Goal: Information Seeking & Learning: Learn about a topic

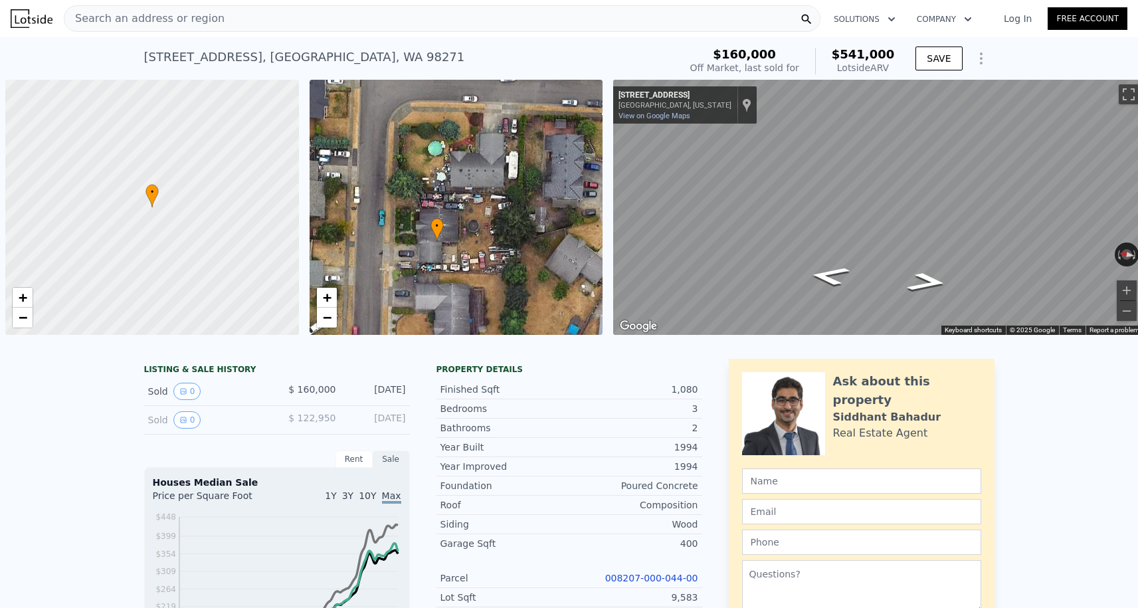
scroll to position [0, 5]
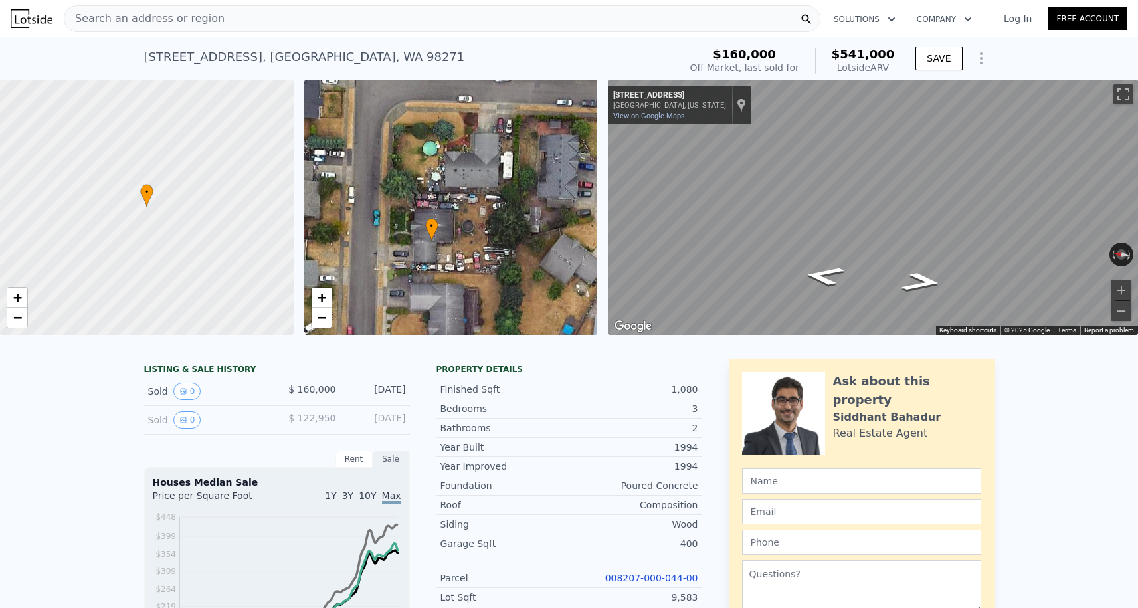
click at [205, 17] on span "Search an address or region" at bounding box center [144, 19] width 160 height 16
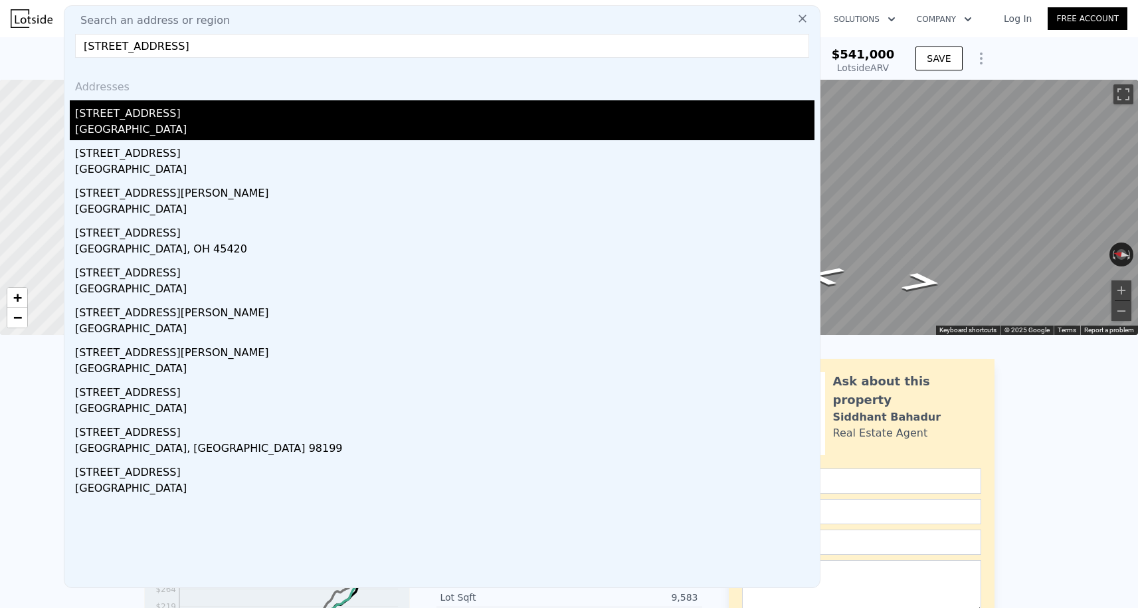
type input "[STREET_ADDRESS]"
click at [182, 110] on div "[STREET_ADDRESS]" at bounding box center [444, 110] width 739 height 21
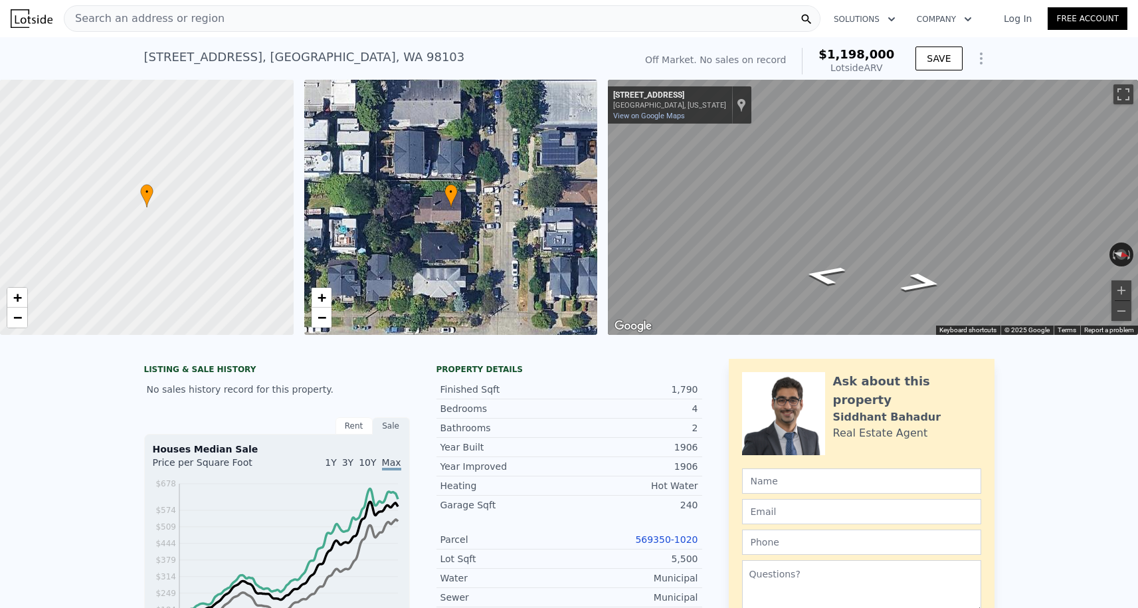
click at [222, 19] on div "Search an address or region" at bounding box center [442, 18] width 757 height 27
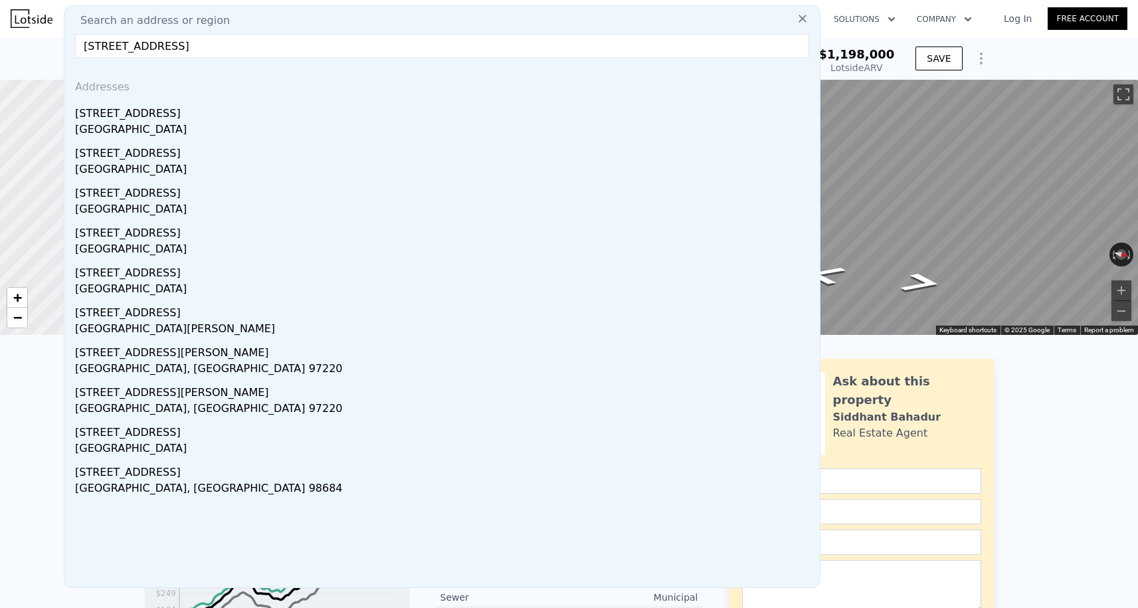
type input "[STREET_ADDRESS]"
click at [188, 100] on div "Addresses" at bounding box center [442, 84] width 745 height 32
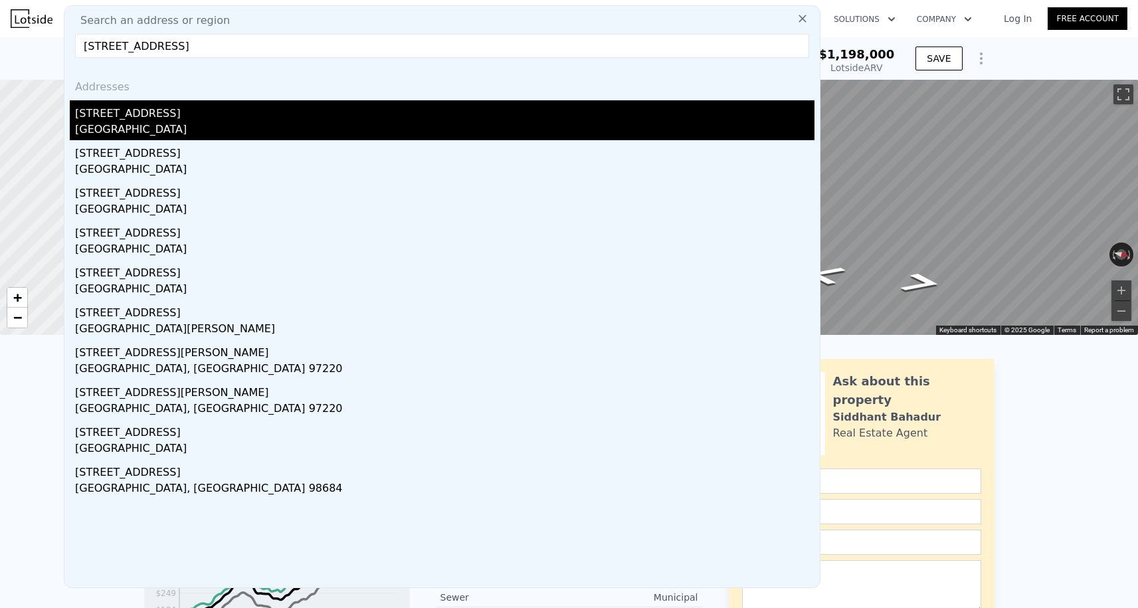
click at [188, 104] on div "[STREET_ADDRESS]" at bounding box center [444, 110] width 739 height 21
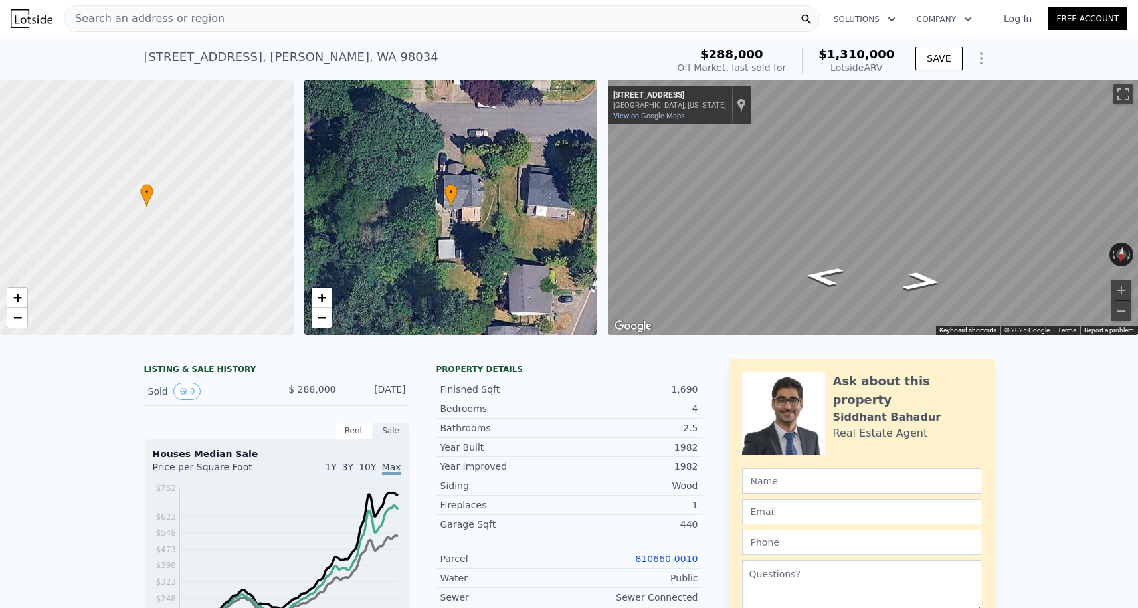
click at [653, 557] on link "810660-0010" at bounding box center [666, 558] width 62 height 11
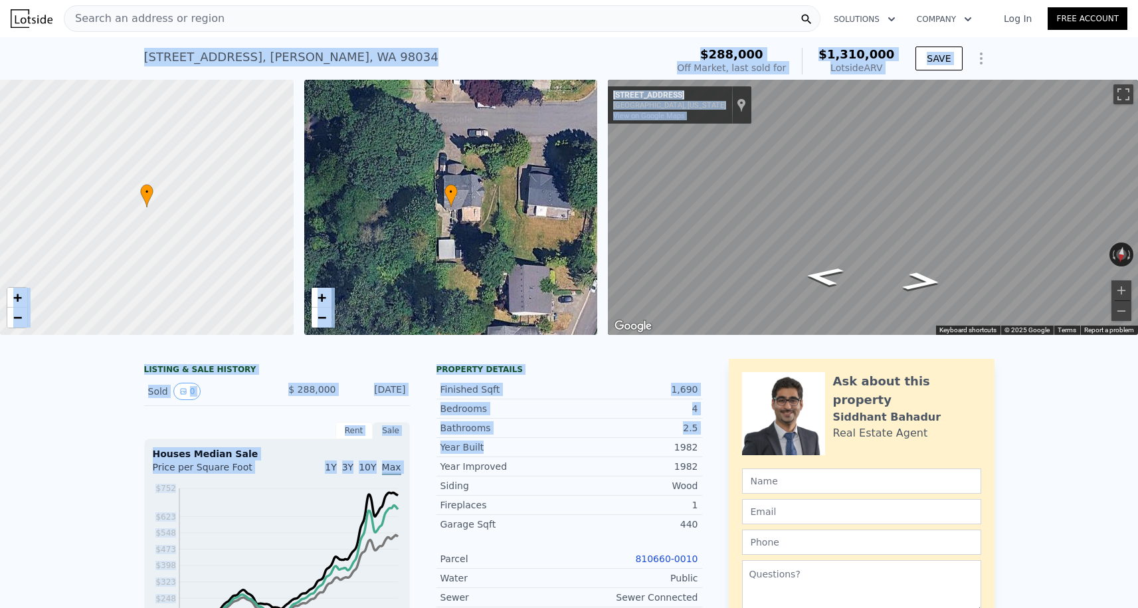
drag, startPoint x: 123, startPoint y: 45, endPoint x: 498, endPoint y: 436, distance: 541.6
click at [136, 45] on div "[STREET_ADDRESS] Sold [DATE] for $288k (~ARV $1.310m ) $288,000 Off Market, las…" at bounding box center [569, 58] width 1138 height 43
drag, startPoint x: 136, startPoint y: 45, endPoint x: 637, endPoint y: 547, distance: 709.2
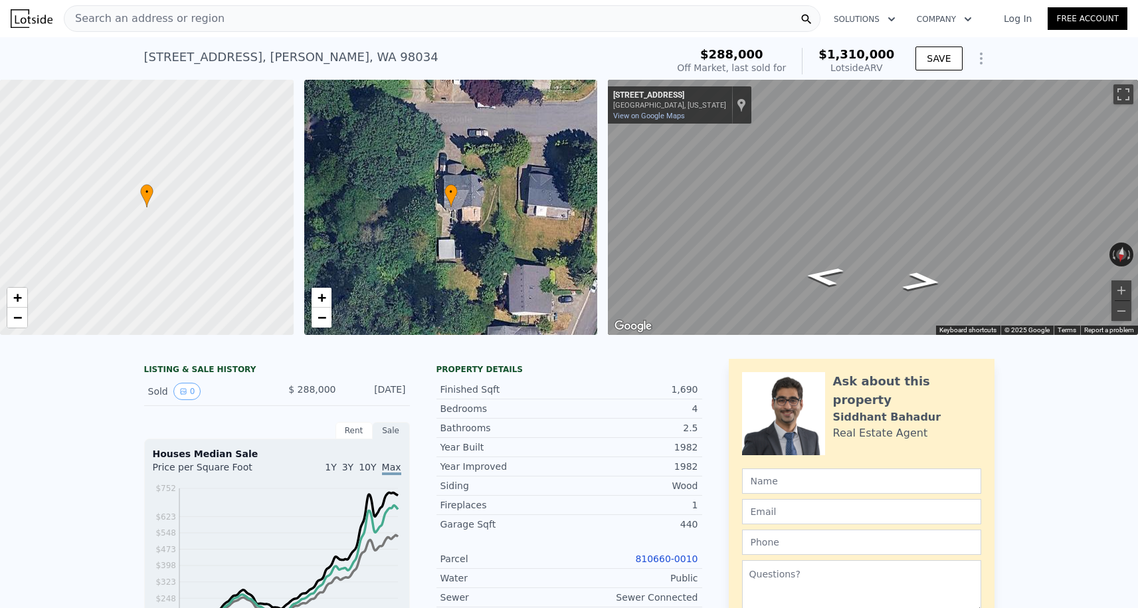
click at [141, 56] on div "[STREET_ADDRESS] Sold [DATE] for $288k (~ARV $1.310m ) $288,000 Off Market, las…" at bounding box center [569, 58] width 1138 height 43
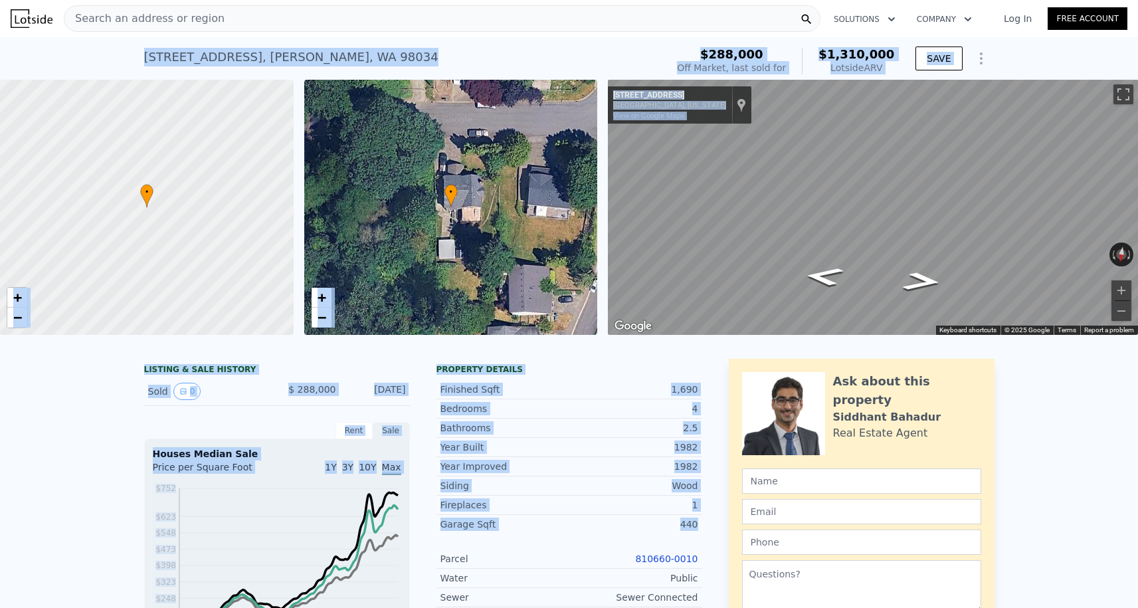
drag, startPoint x: 139, startPoint y: 52, endPoint x: 602, endPoint y: 527, distance: 662.8
drag, startPoint x: 123, startPoint y: 40, endPoint x: 541, endPoint y: 557, distance: 665.0
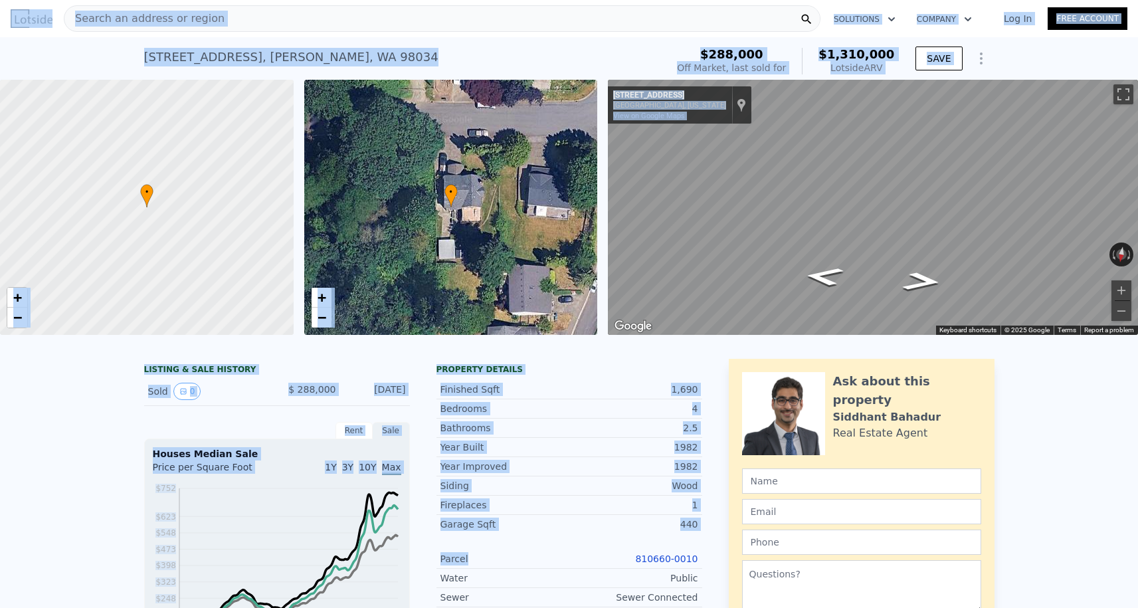
click at [262, 57] on div "[STREET_ADDRESS]" at bounding box center [291, 57] width 294 height 19
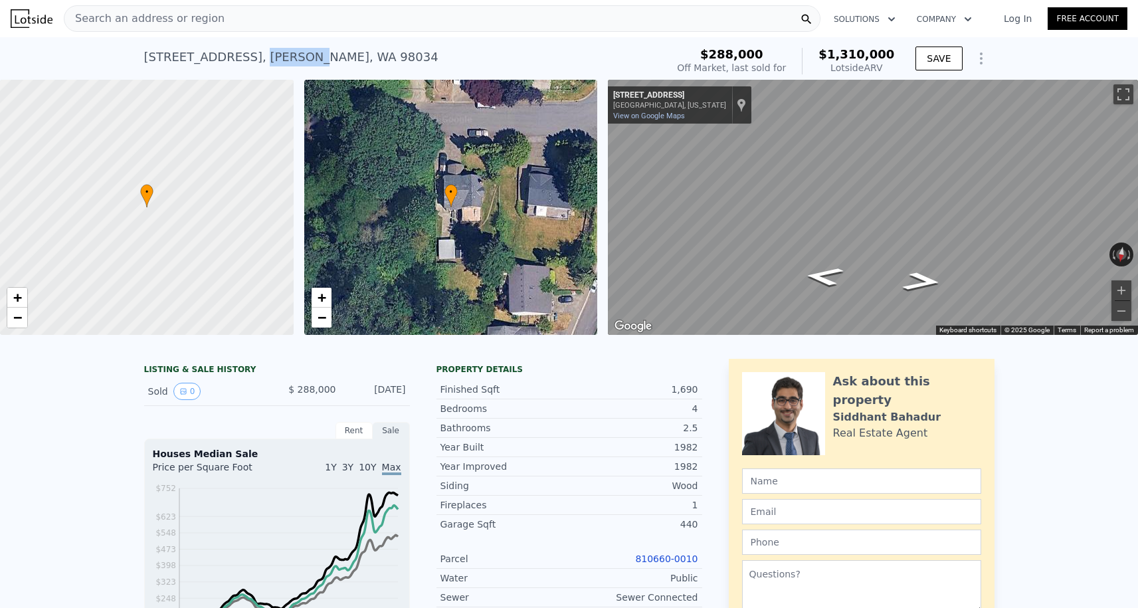
click at [262, 57] on div "[STREET_ADDRESS]" at bounding box center [291, 57] width 294 height 19
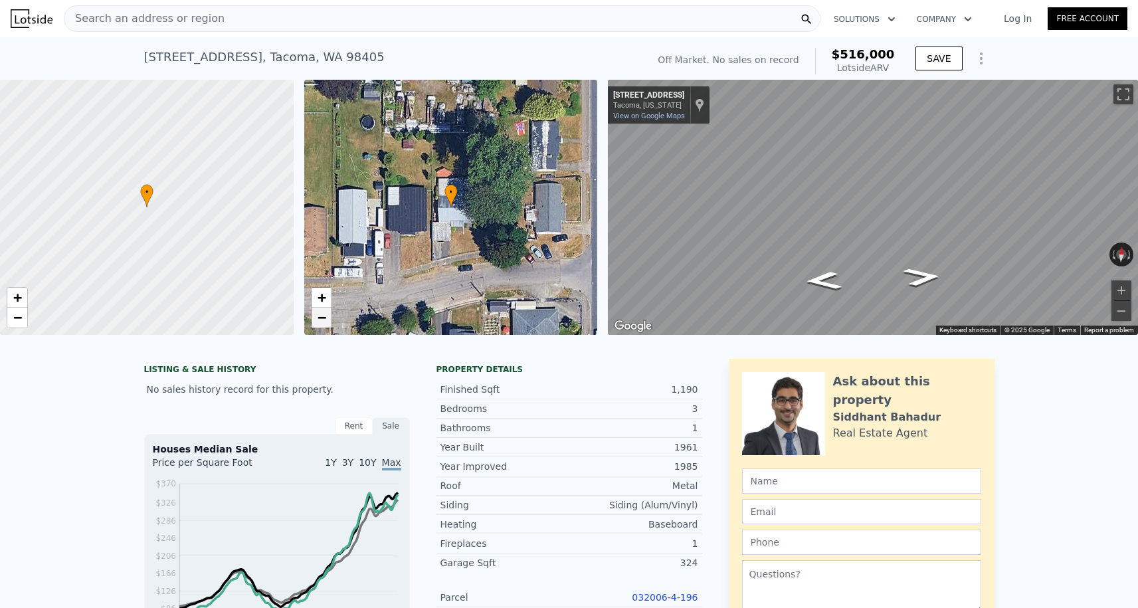
click at [324, 325] on span "−" at bounding box center [321, 317] width 9 height 17
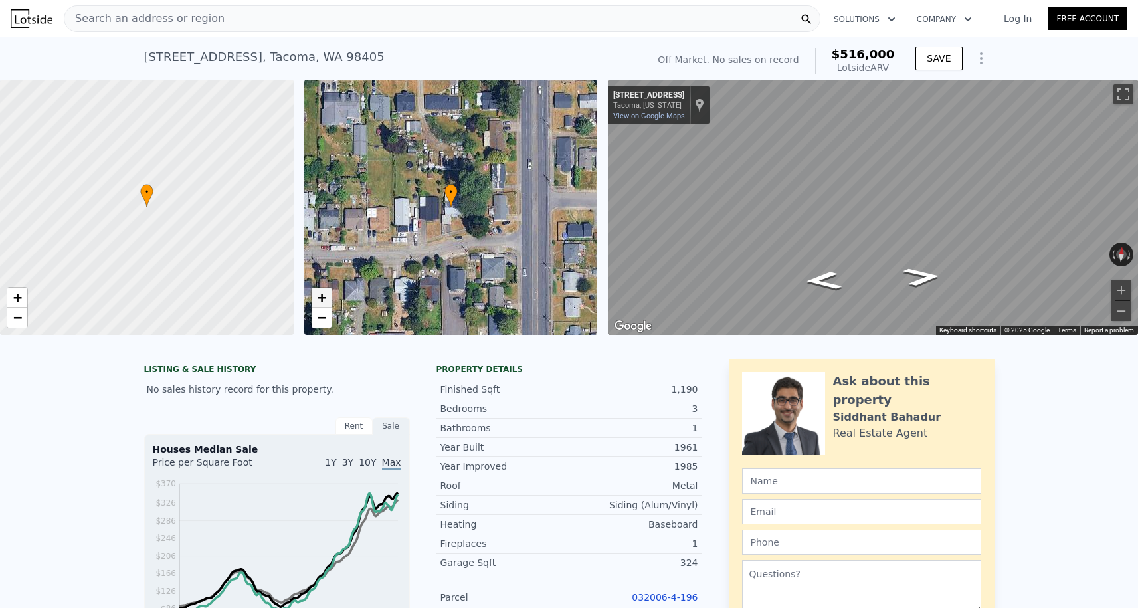
click at [325, 303] on span "+" at bounding box center [321, 297] width 9 height 17
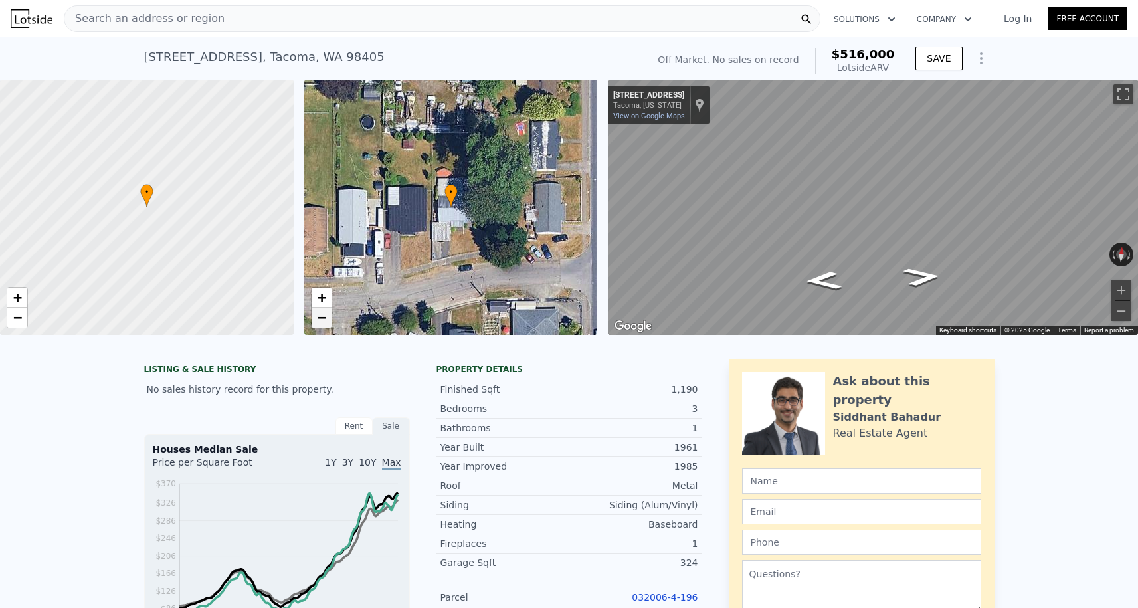
click at [325, 314] on span "−" at bounding box center [321, 317] width 9 height 17
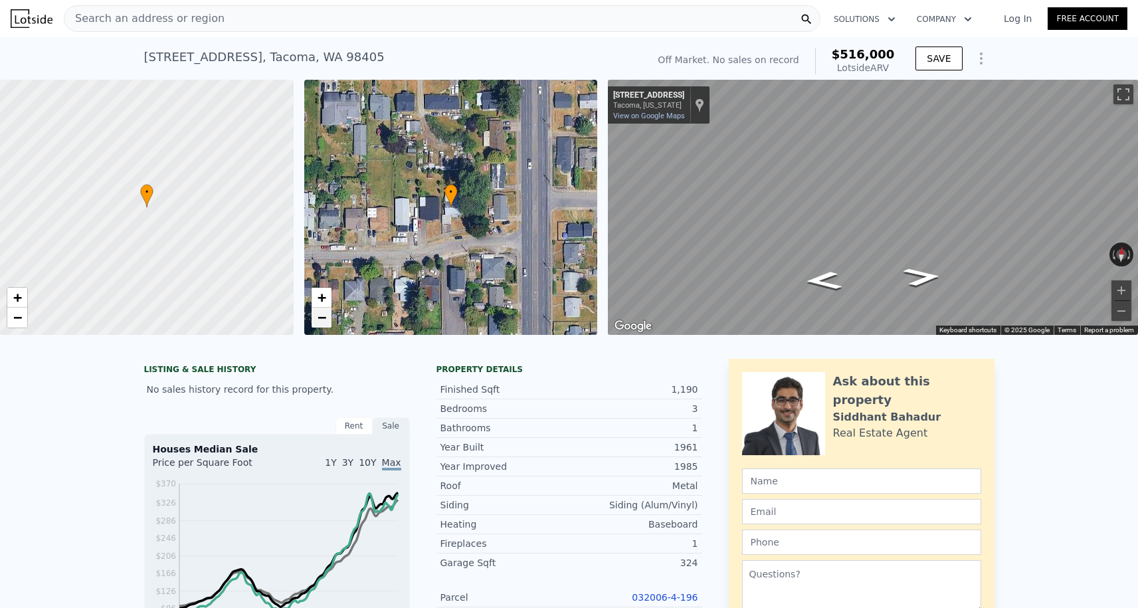
click at [325, 314] on span "−" at bounding box center [321, 317] width 9 height 17
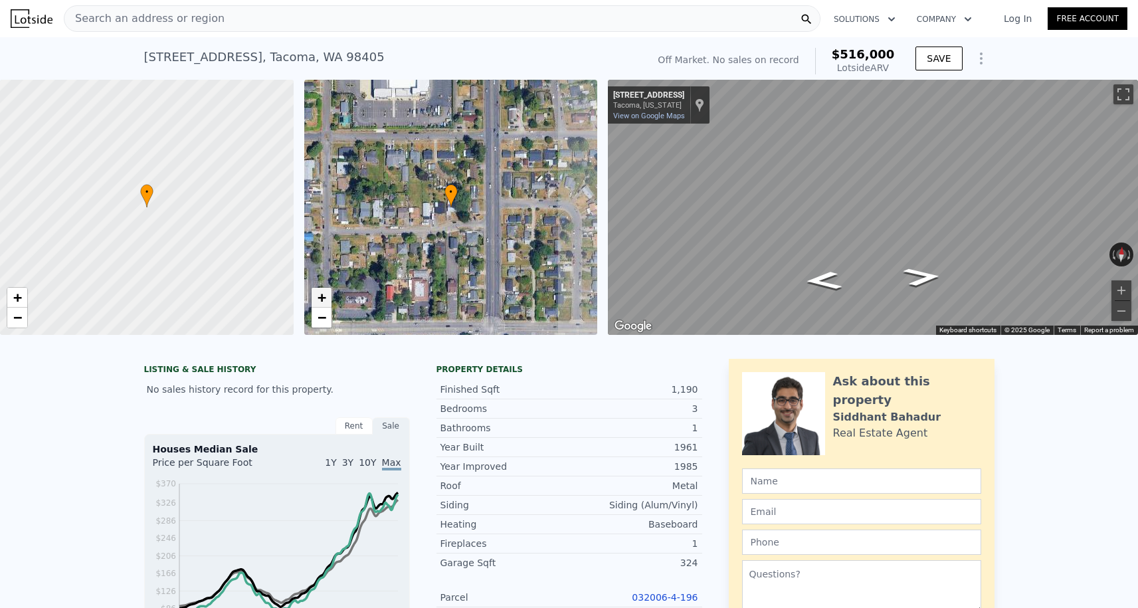
click at [325, 289] on span "+" at bounding box center [321, 297] width 9 height 17
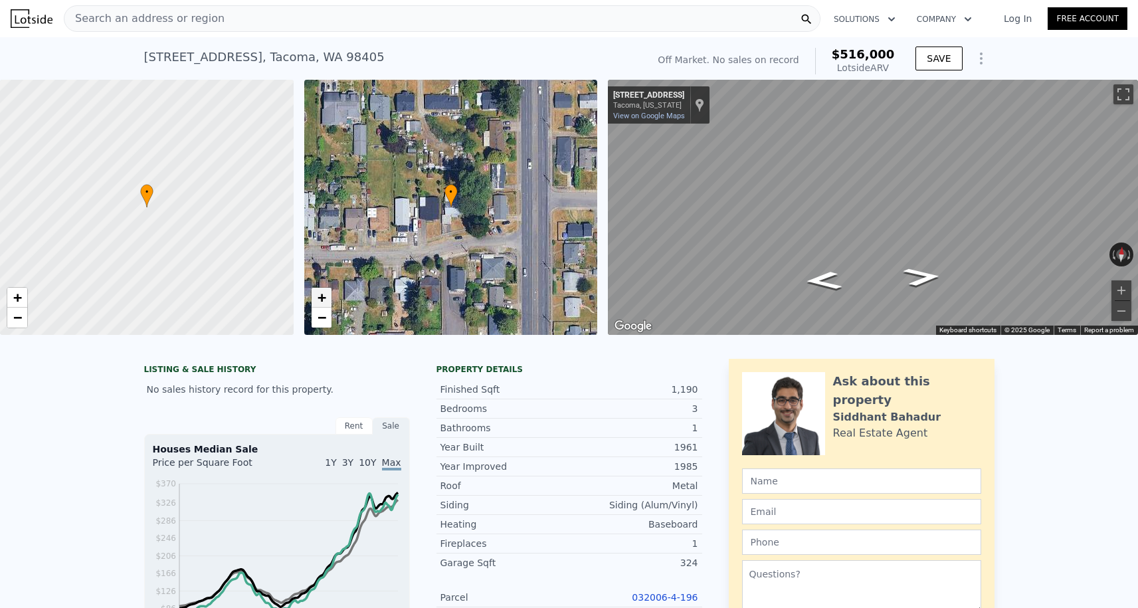
click at [325, 299] on span "+" at bounding box center [321, 297] width 9 height 17
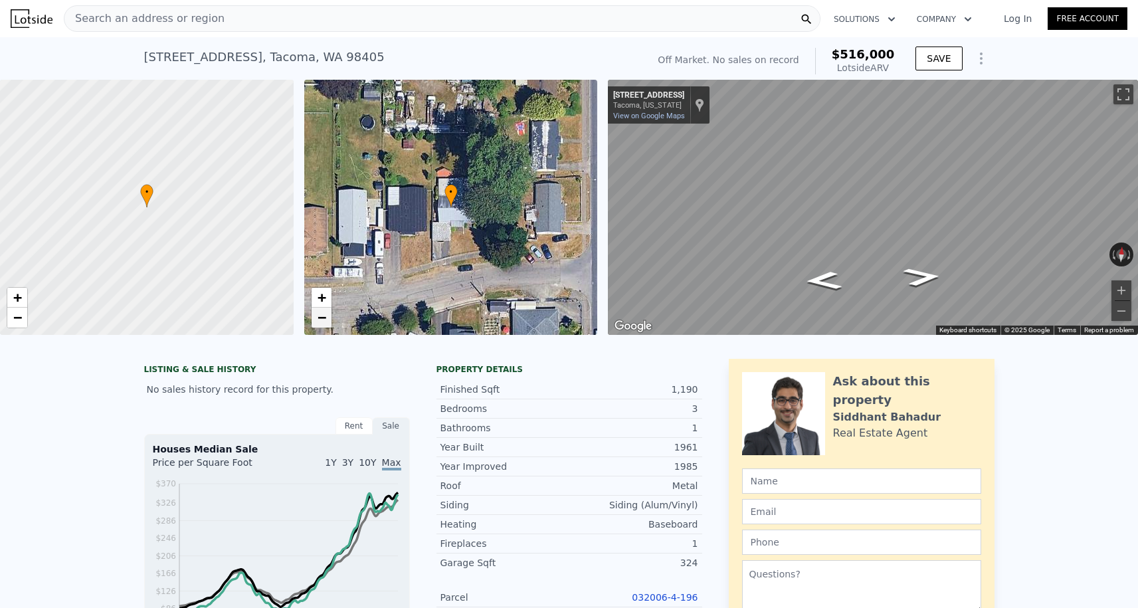
click at [322, 318] on span "−" at bounding box center [321, 317] width 9 height 17
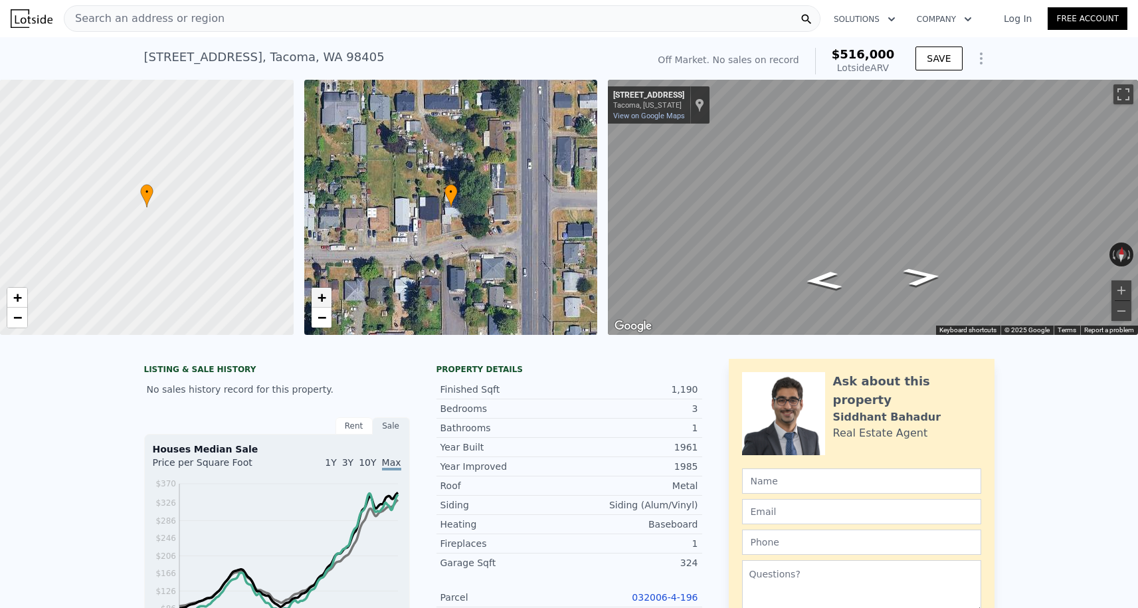
click at [320, 292] on span "+" at bounding box center [321, 297] width 9 height 17
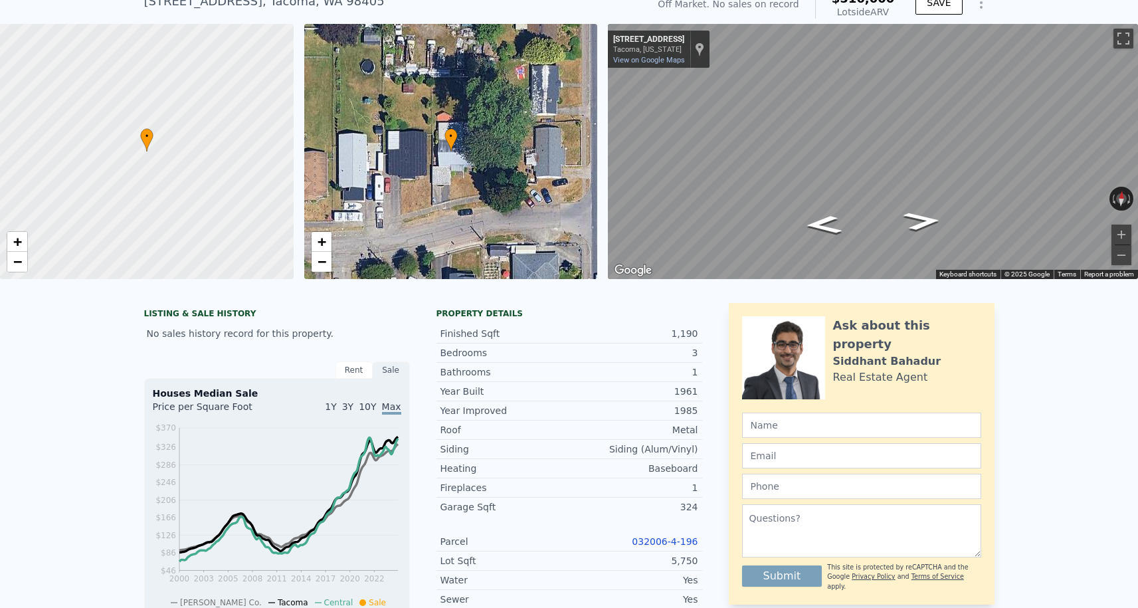
scroll to position [58, 0]
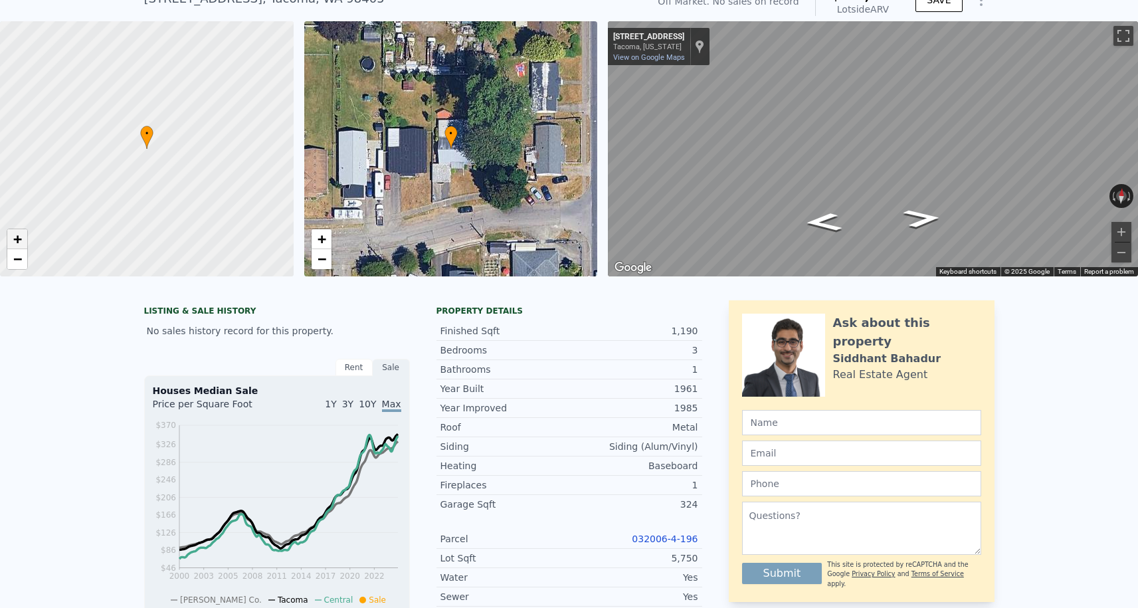
click at [15, 245] on span "+" at bounding box center [17, 238] width 9 height 17
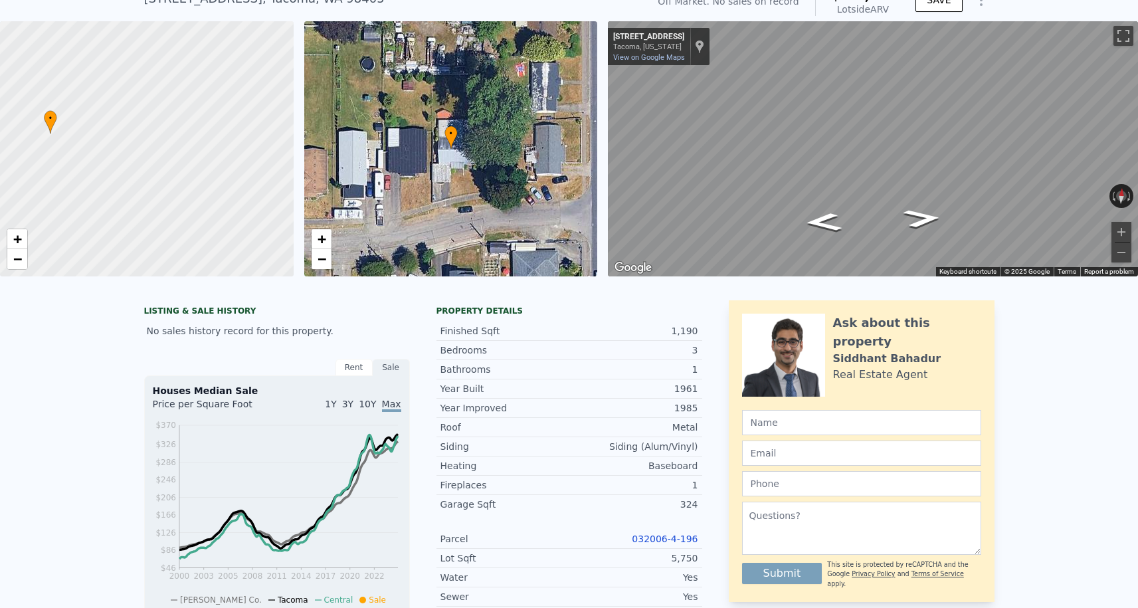
drag, startPoint x: 161, startPoint y: 199, endPoint x: 65, endPoint y: 183, distance: 96.9
click at [65, 183] on div at bounding box center [147, 149] width 352 height 306
click at [1123, 252] on button "Zoom out" at bounding box center [1121, 252] width 20 height 20
click at [1118, 231] on button "Zoom in" at bounding box center [1121, 232] width 20 height 20
click at [1120, 252] on button "Zoom out" at bounding box center [1121, 252] width 20 height 20
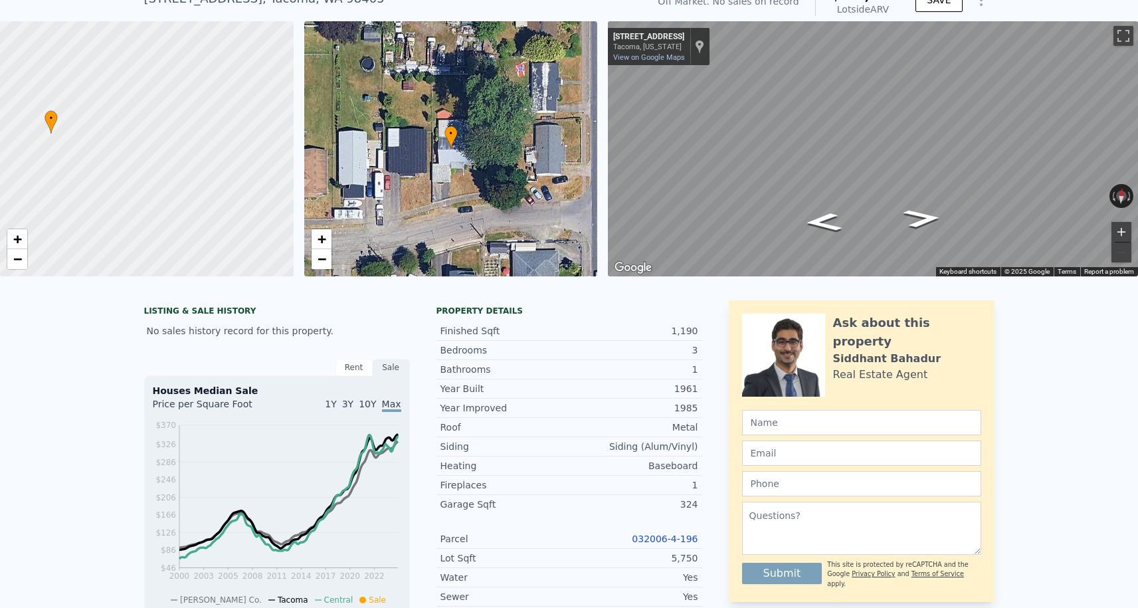
click at [1120, 235] on button "Zoom in" at bounding box center [1121, 232] width 20 height 20
click at [1123, 251] on button "Zoom out" at bounding box center [1121, 252] width 20 height 20
click at [1123, 236] on button "Zoom in" at bounding box center [1121, 232] width 20 height 20
click at [1123, 248] on button "Zoom out" at bounding box center [1121, 252] width 20 height 20
click at [325, 250] on span "−" at bounding box center [321, 258] width 9 height 17
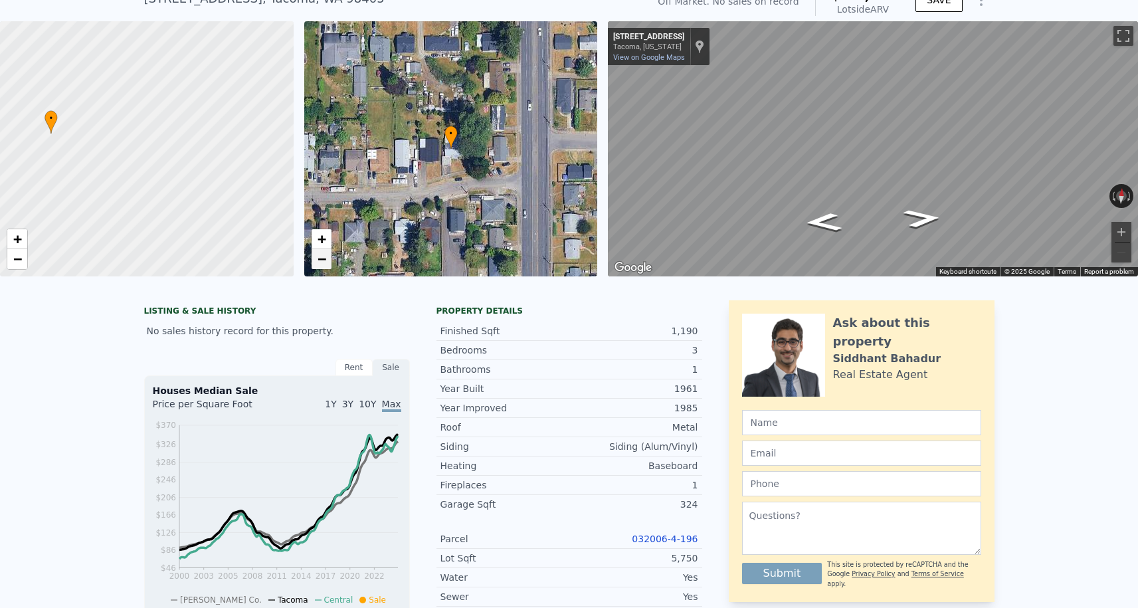
click at [322, 260] on span "−" at bounding box center [321, 258] width 9 height 17
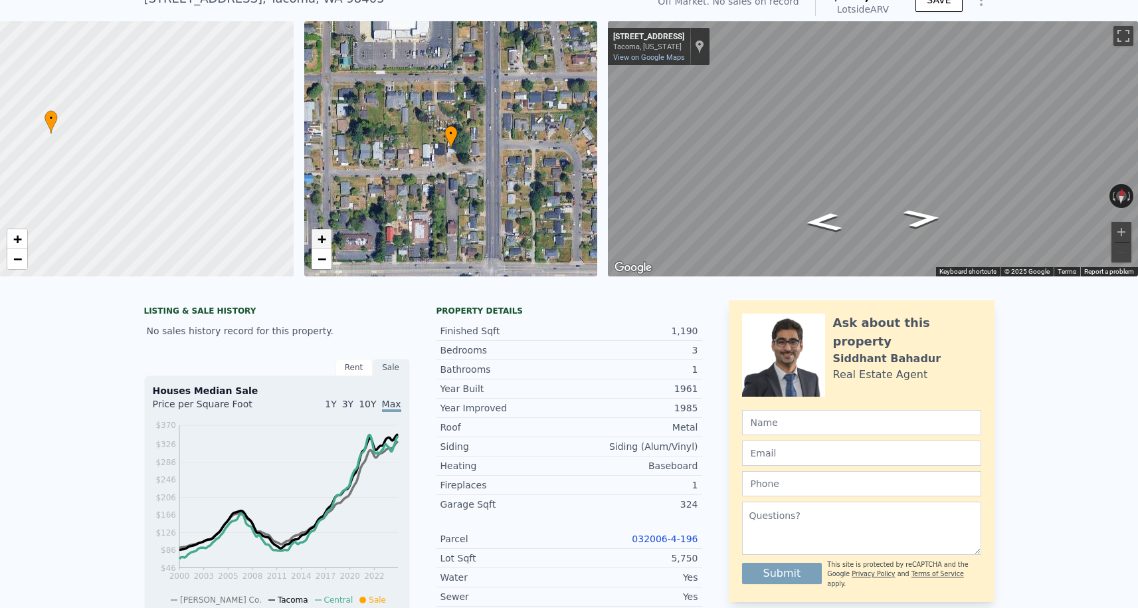
click at [319, 242] on span "+" at bounding box center [321, 238] width 9 height 17
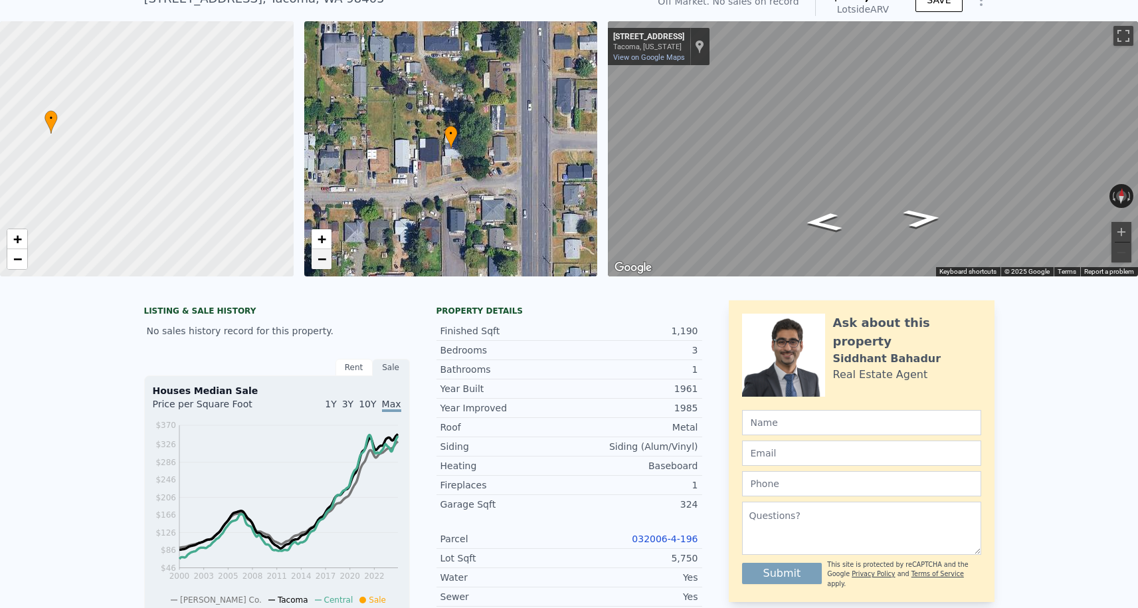
click at [321, 257] on span "−" at bounding box center [321, 258] width 9 height 17
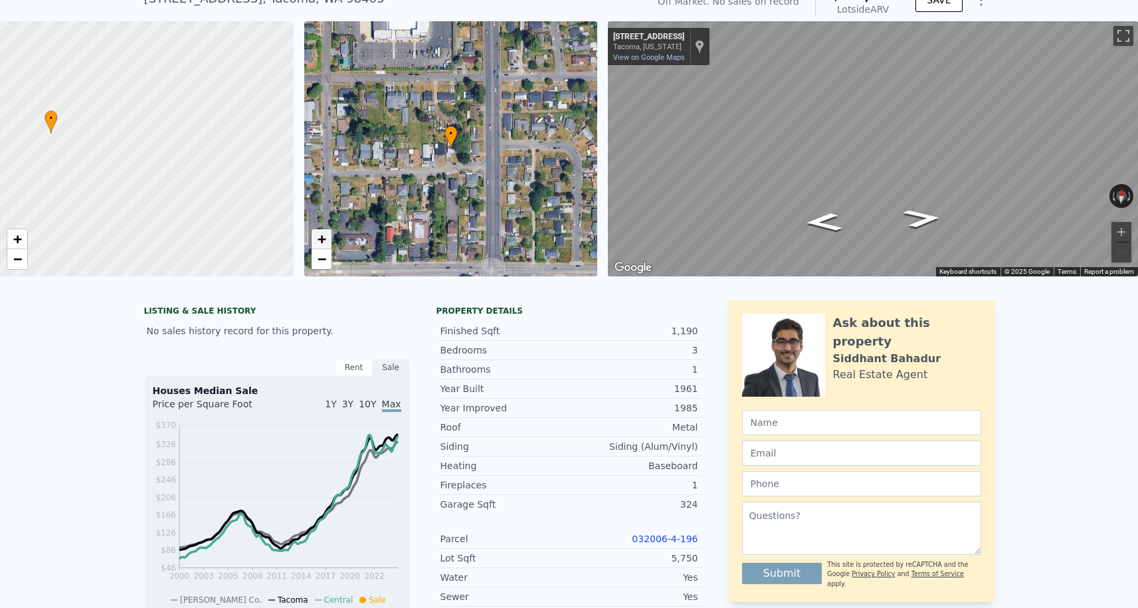
click at [321, 244] on span "+" at bounding box center [321, 238] width 9 height 17
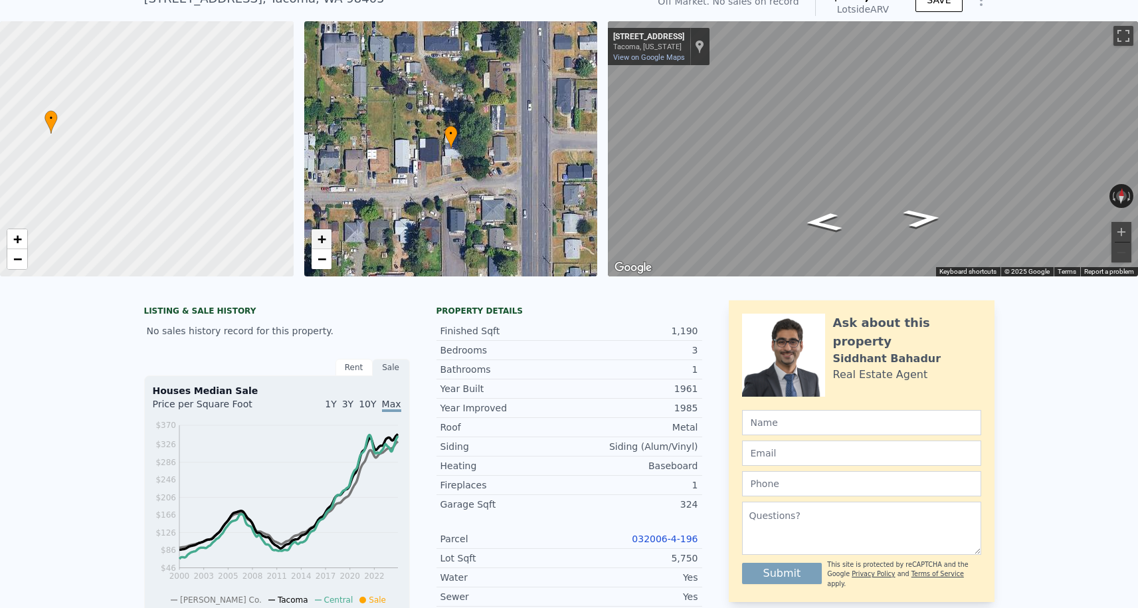
click at [321, 244] on span "+" at bounding box center [321, 238] width 9 height 17
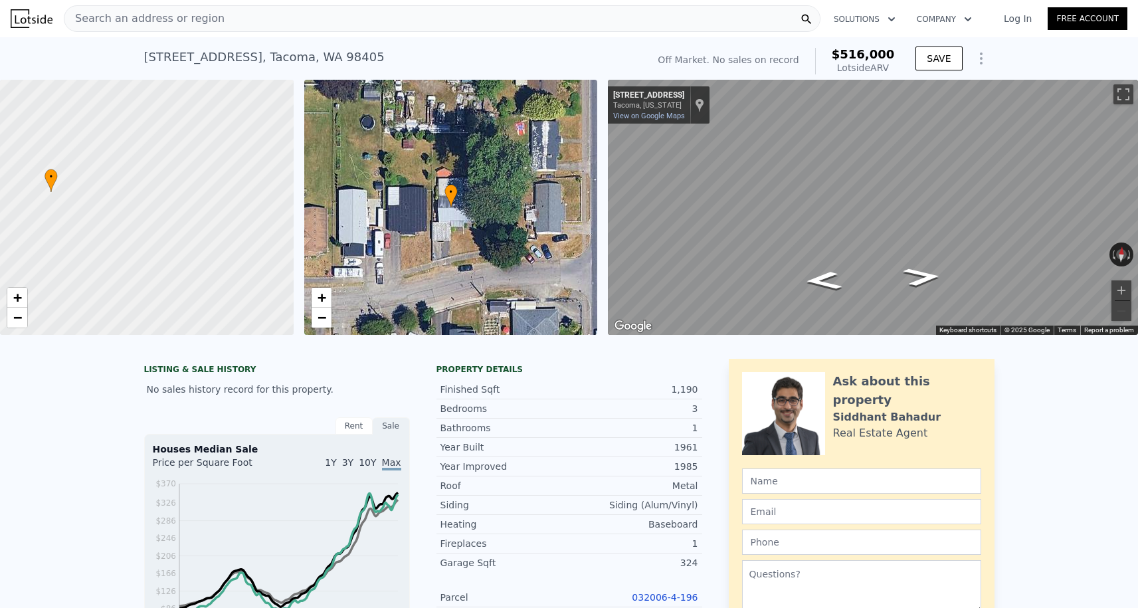
scroll to position [0, 0]
click at [320, 319] on span "−" at bounding box center [321, 317] width 9 height 17
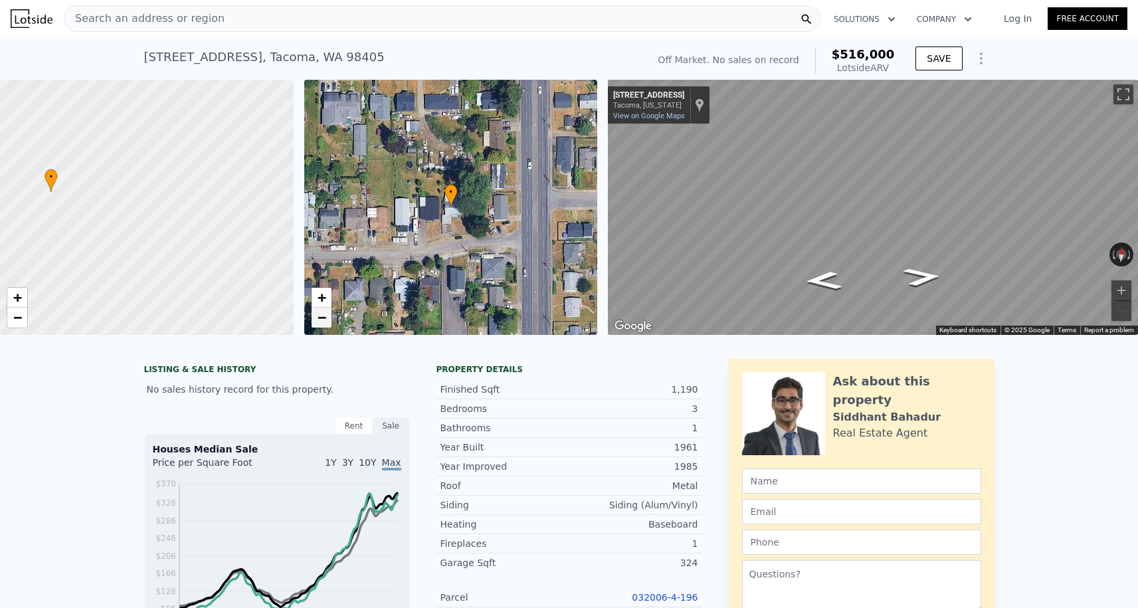
click at [320, 318] on span "−" at bounding box center [321, 317] width 9 height 17
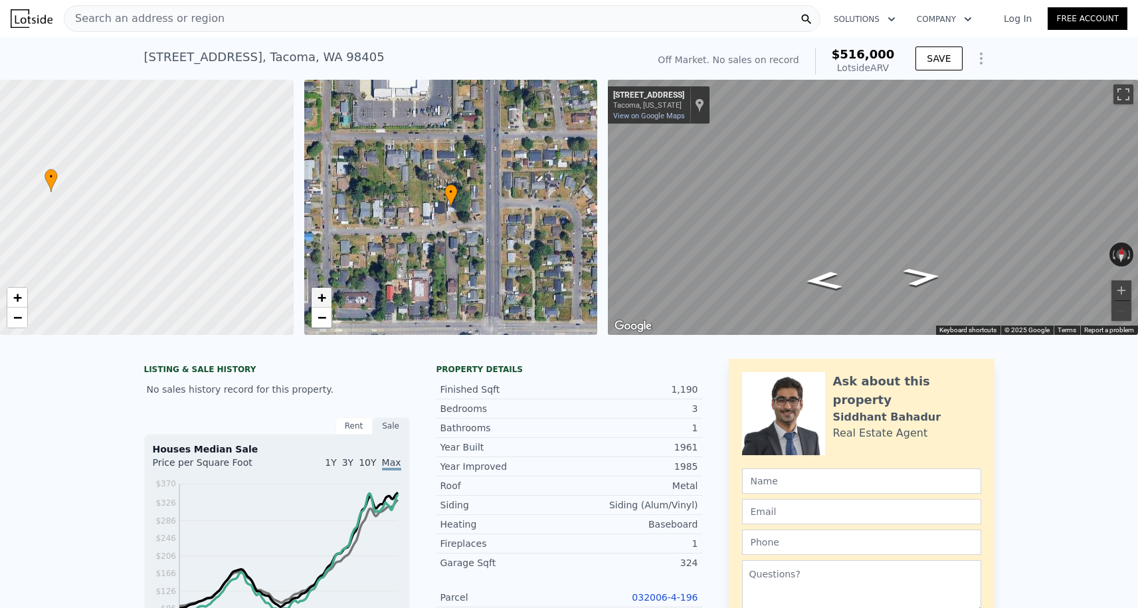
click at [319, 300] on span "+" at bounding box center [321, 297] width 9 height 17
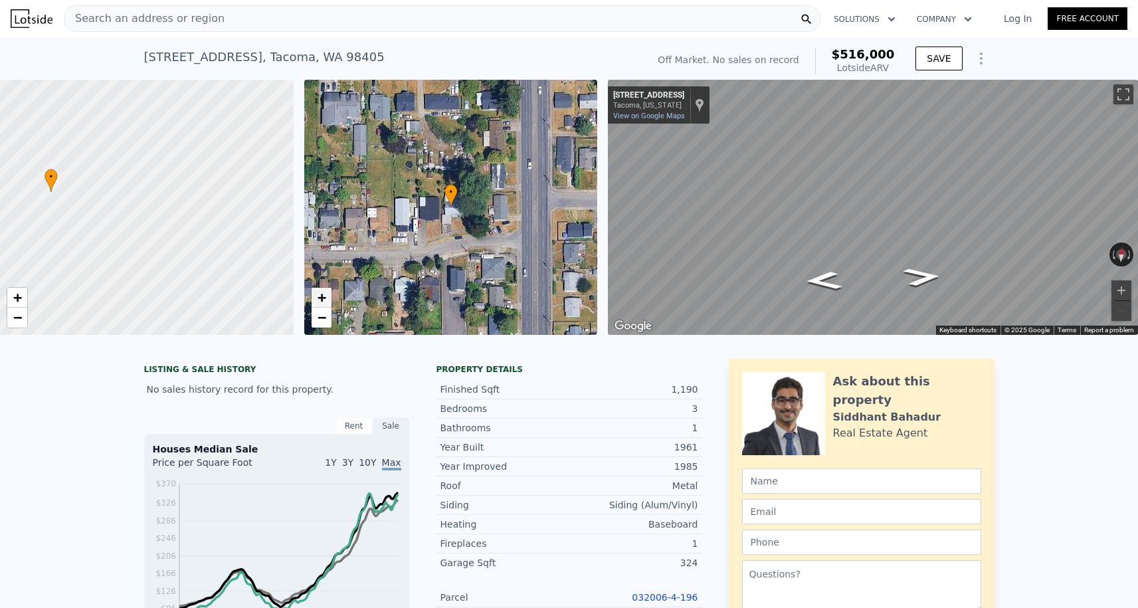
click at [319, 300] on span "+" at bounding box center [321, 297] width 9 height 17
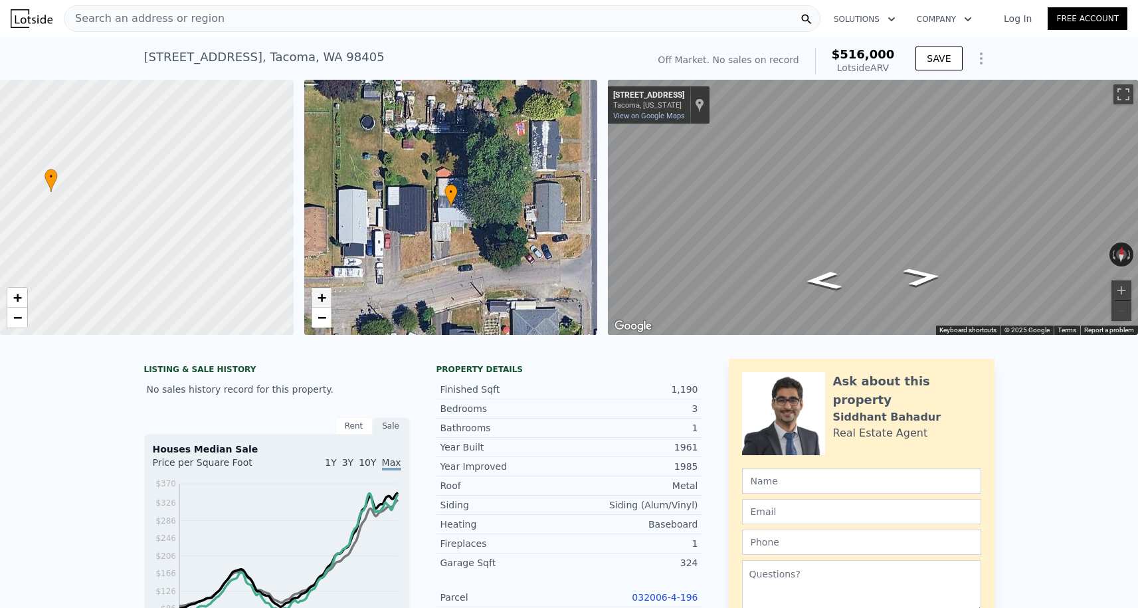
click at [319, 300] on span "+" at bounding box center [321, 297] width 9 height 17
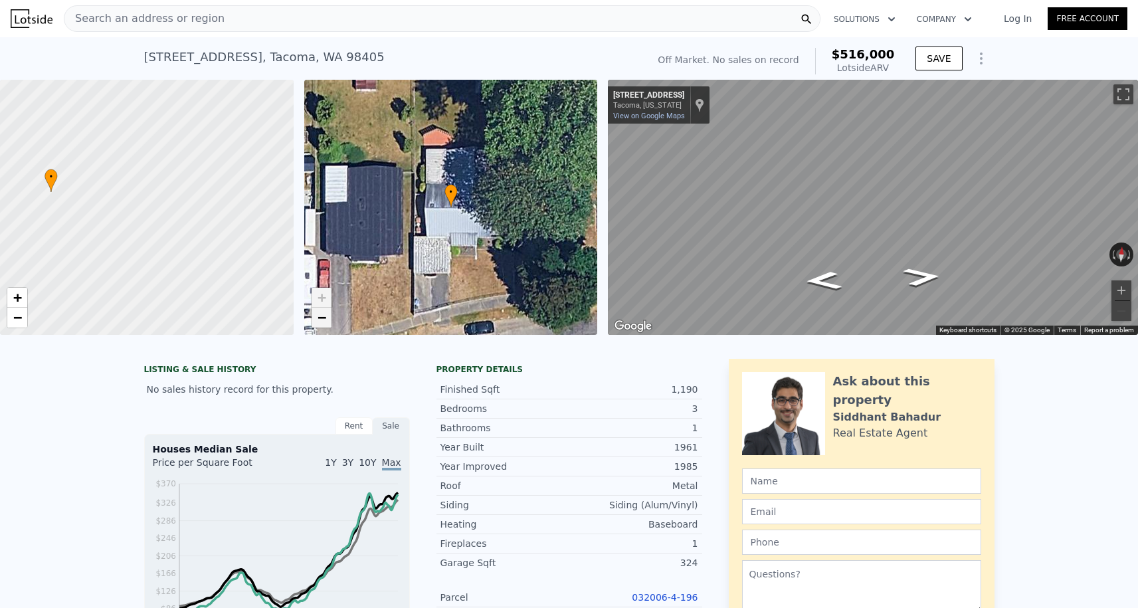
click at [319, 316] on span "−" at bounding box center [321, 317] width 9 height 17
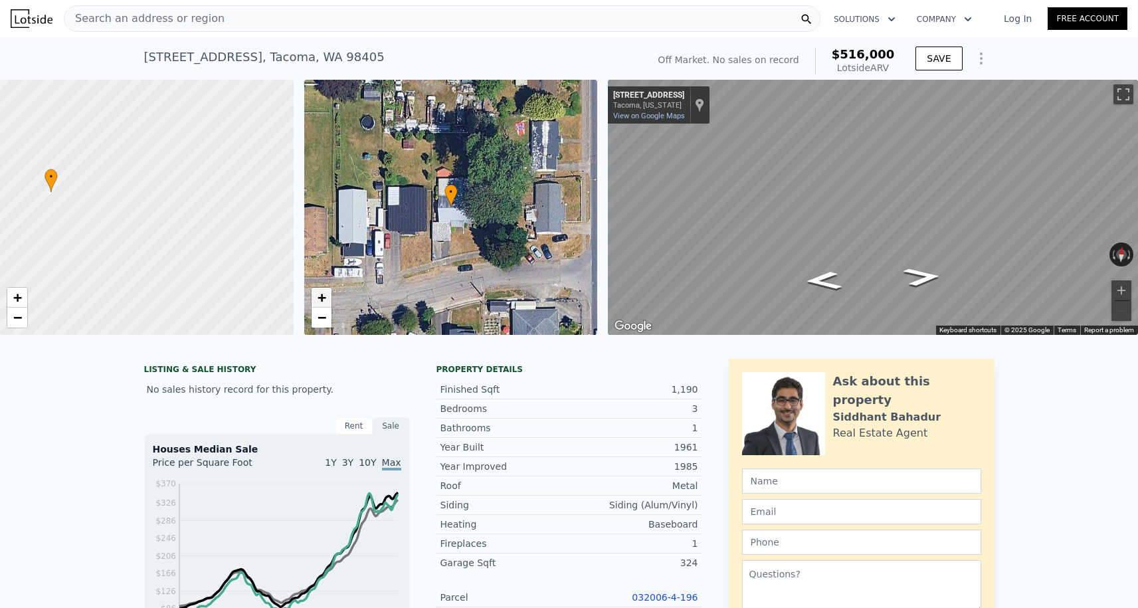
click at [319, 299] on span "+" at bounding box center [321, 297] width 9 height 17
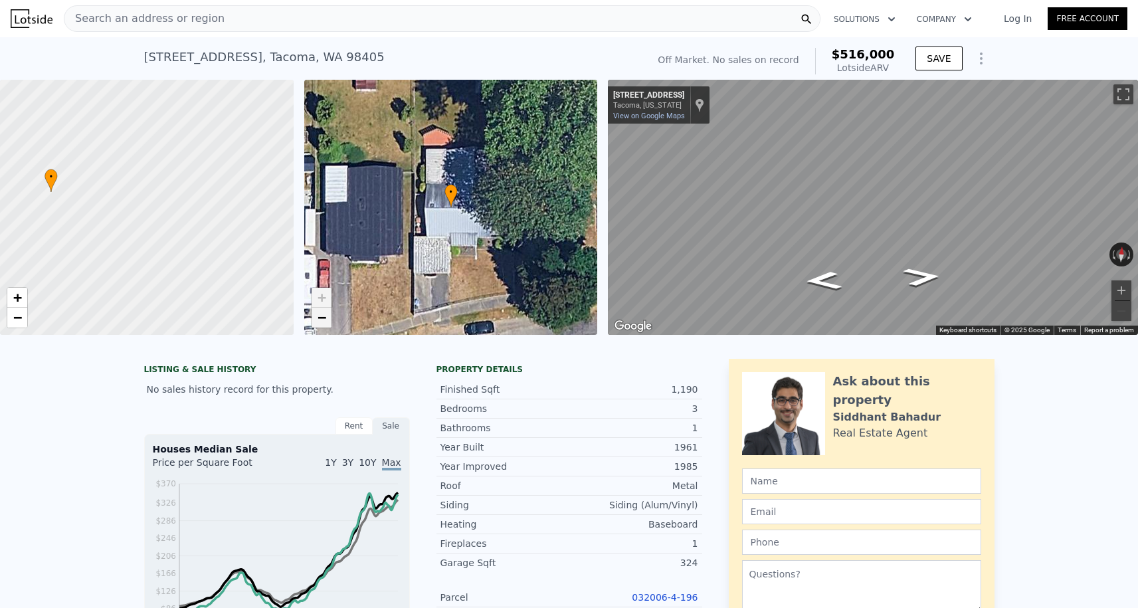
click at [319, 318] on span "−" at bounding box center [321, 317] width 9 height 17
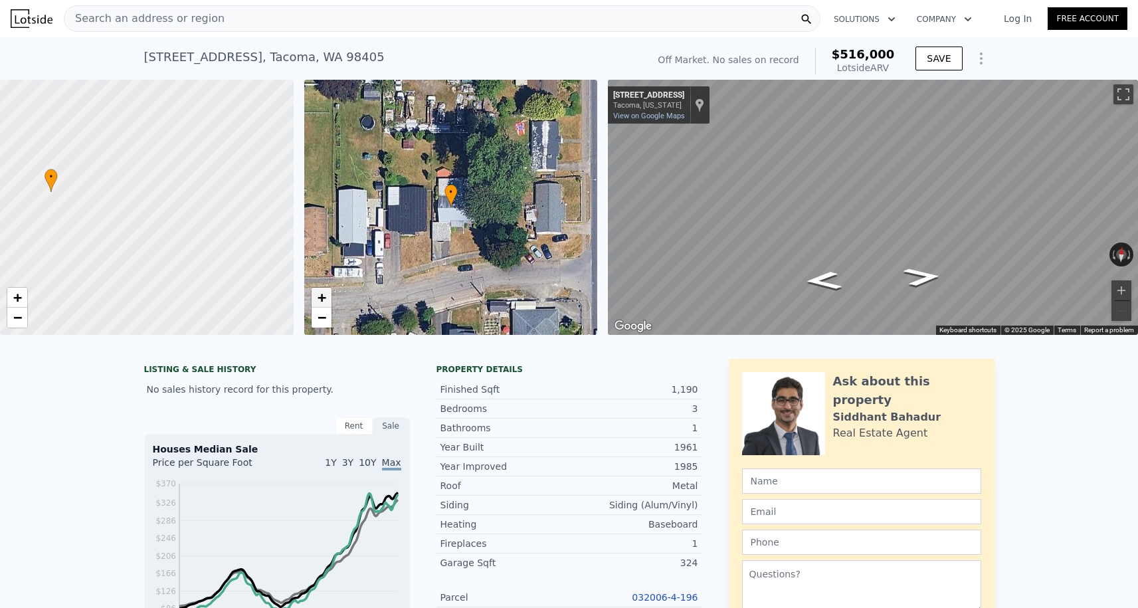
click at [321, 303] on span "+" at bounding box center [321, 297] width 9 height 17
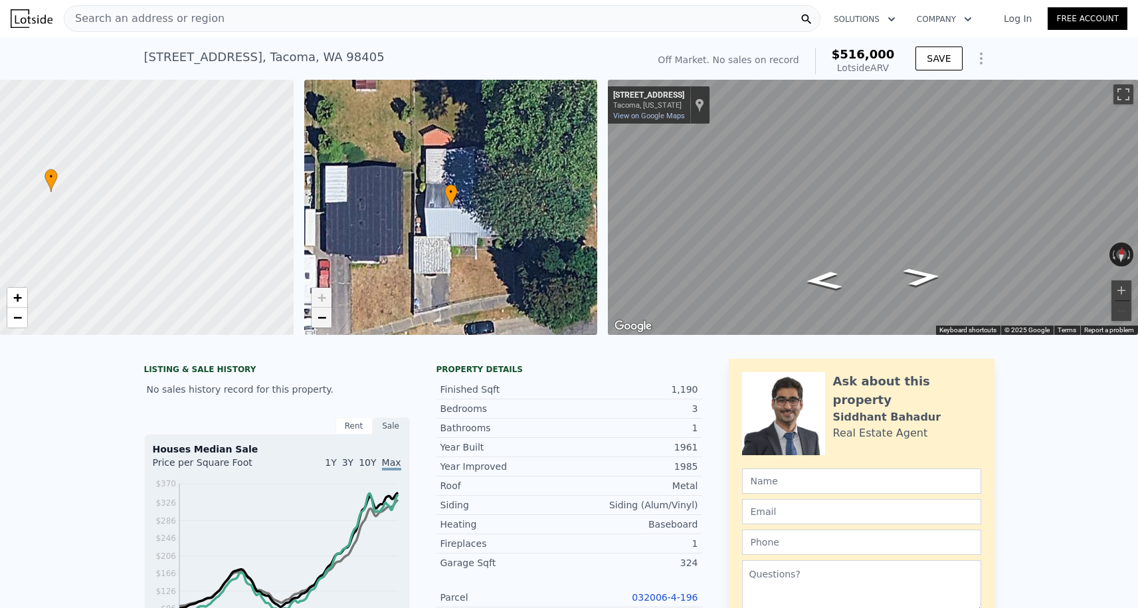
click at [323, 318] on span "−" at bounding box center [321, 317] width 9 height 17
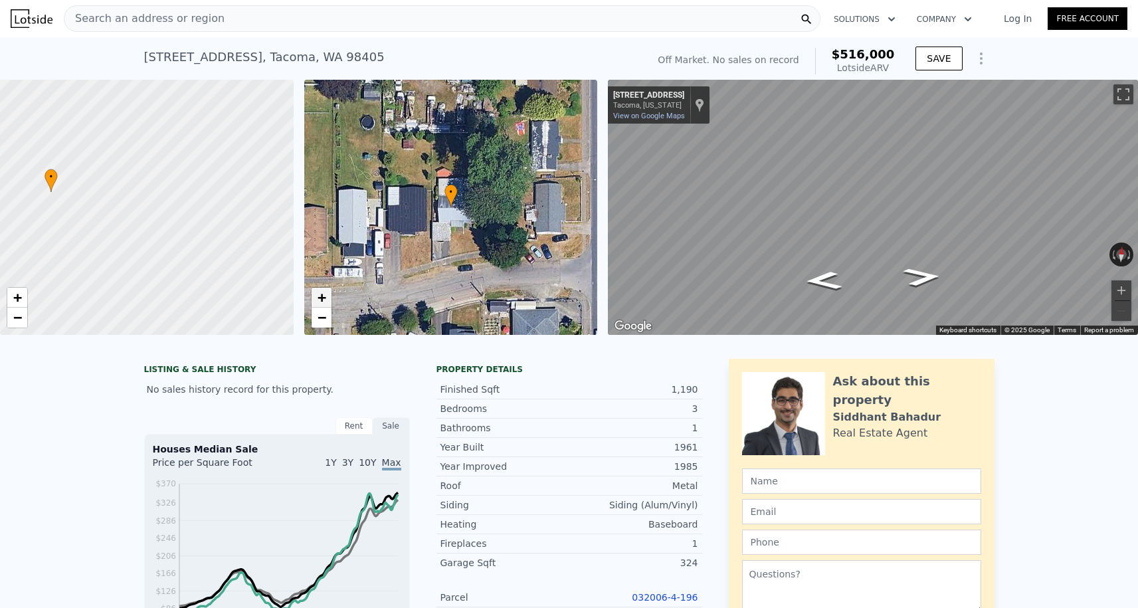
click at [323, 298] on span "+" at bounding box center [321, 297] width 9 height 17
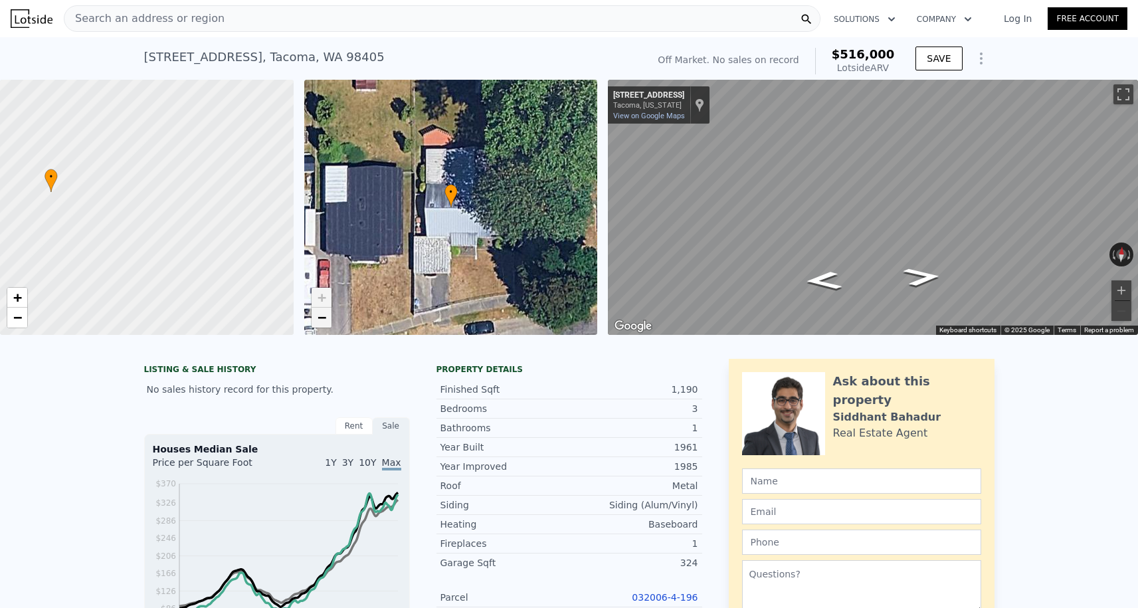
click at [323, 319] on span "−" at bounding box center [321, 317] width 9 height 17
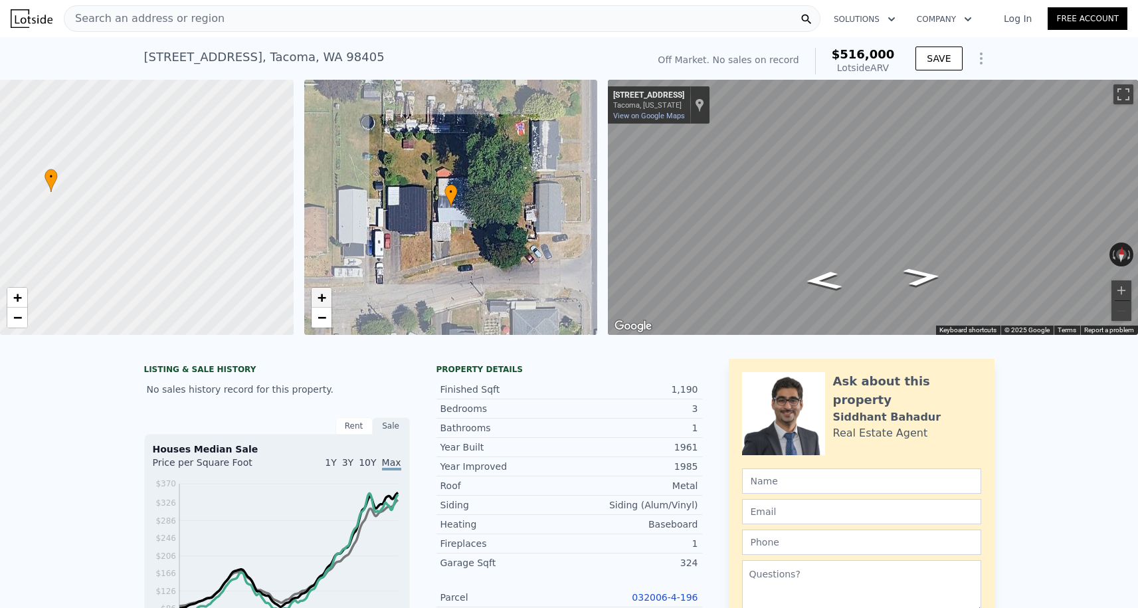
click at [323, 299] on span "+" at bounding box center [321, 297] width 9 height 17
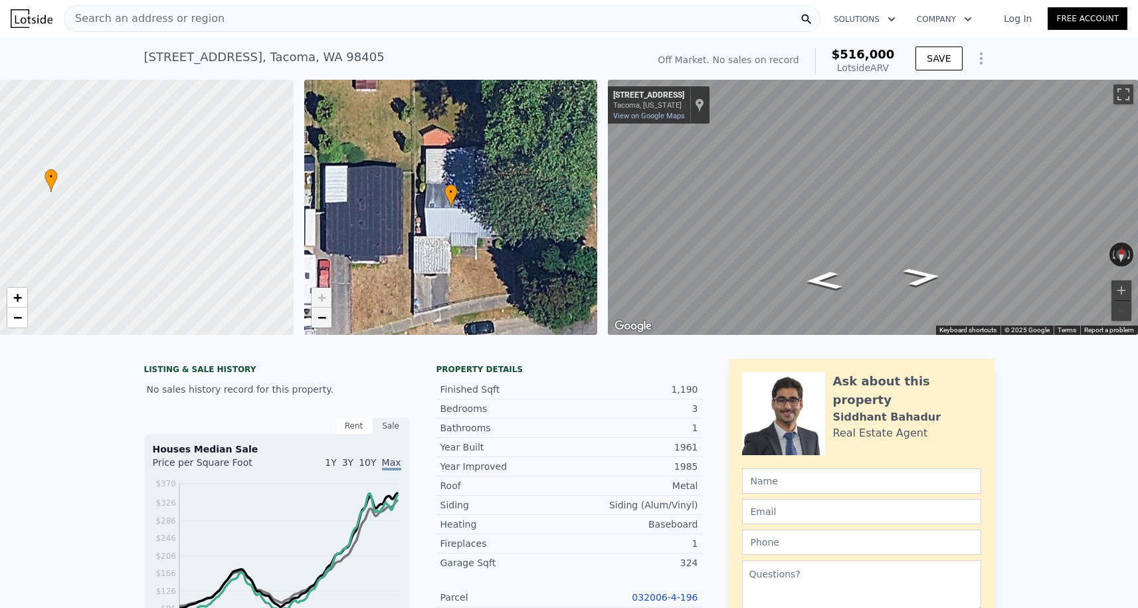
click at [319, 315] on span "−" at bounding box center [321, 317] width 9 height 17
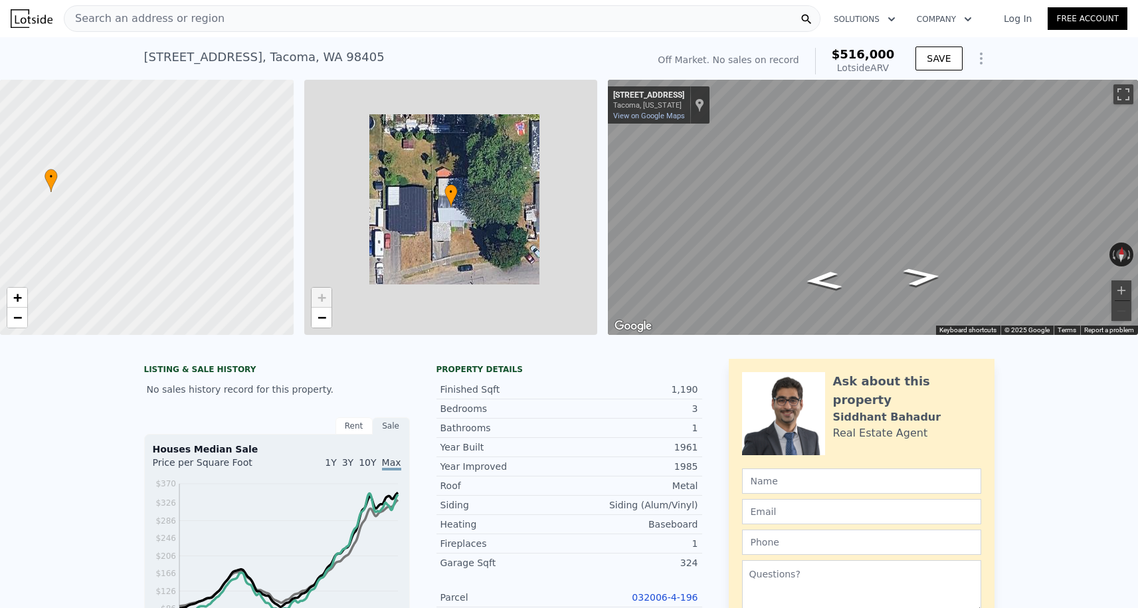
click at [319, 301] on span "+" at bounding box center [321, 297] width 9 height 17
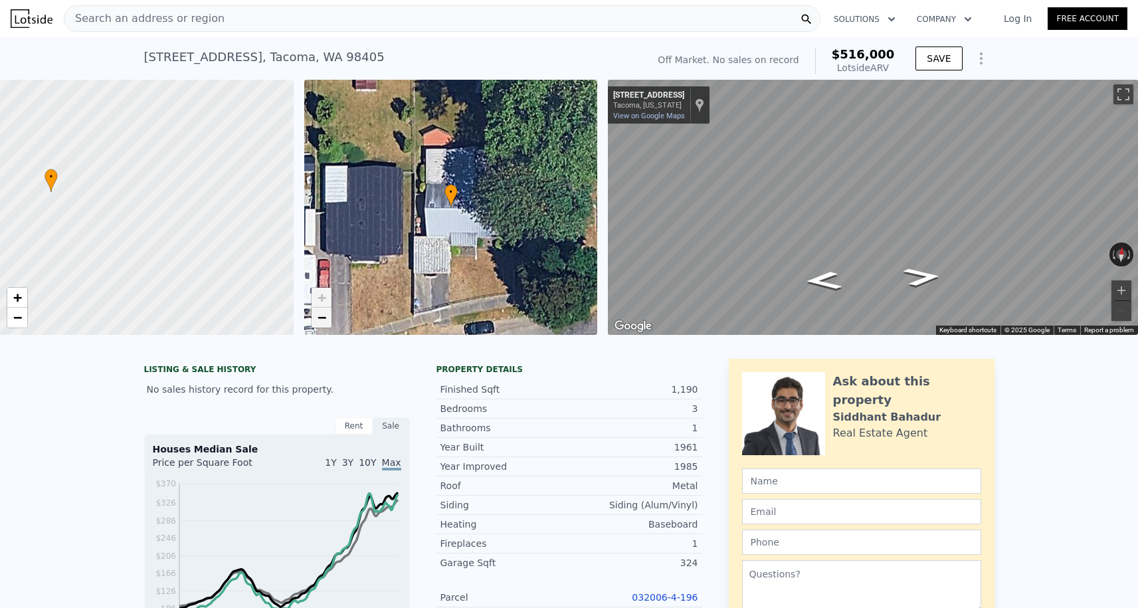
click at [319, 308] on link "−" at bounding box center [322, 318] width 20 height 20
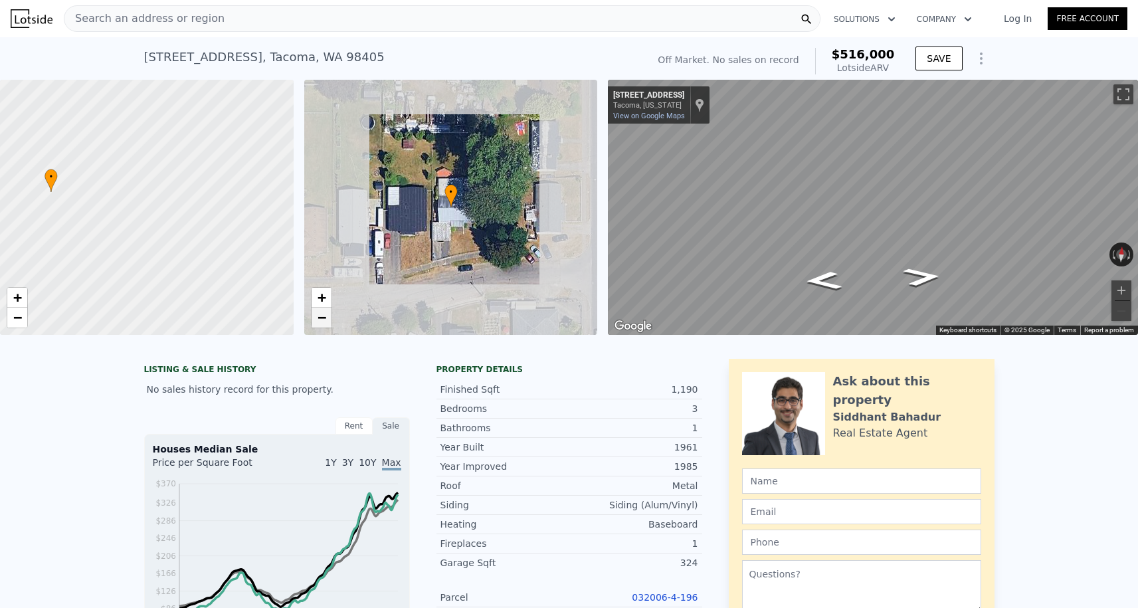
click at [322, 317] on span "−" at bounding box center [321, 317] width 9 height 17
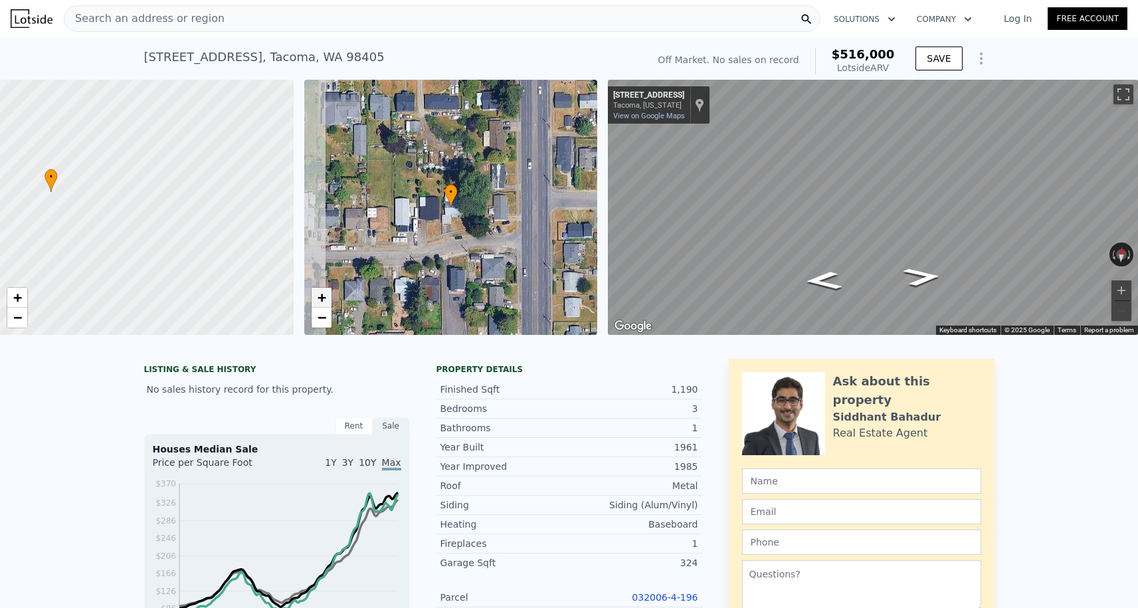
click at [322, 300] on span "+" at bounding box center [321, 297] width 9 height 17
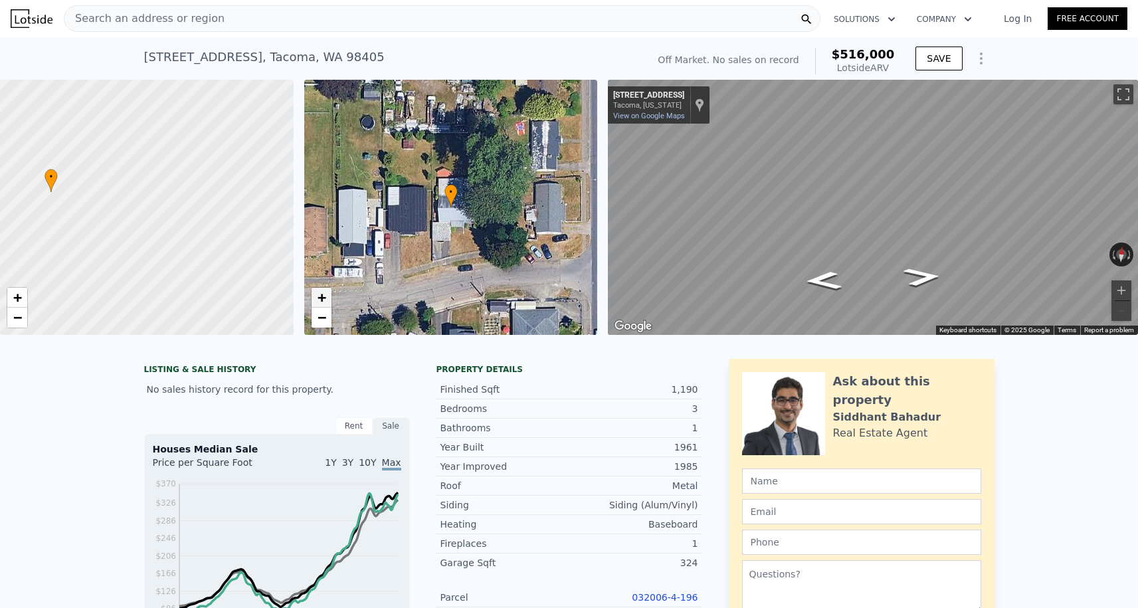
click at [322, 300] on span "+" at bounding box center [321, 297] width 9 height 17
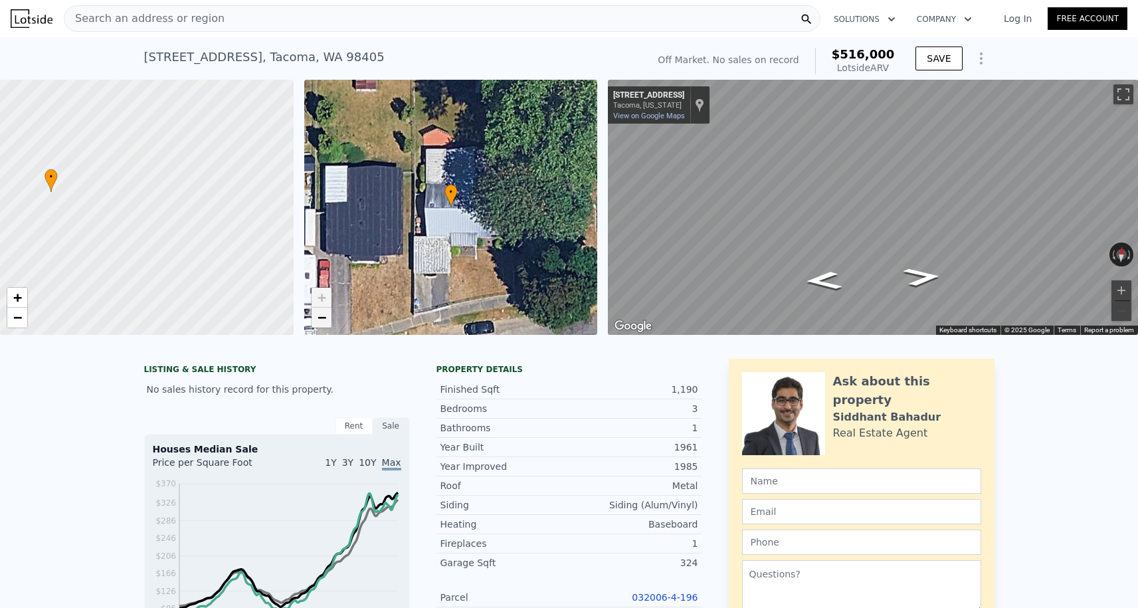
click at [318, 314] on span "−" at bounding box center [321, 317] width 9 height 17
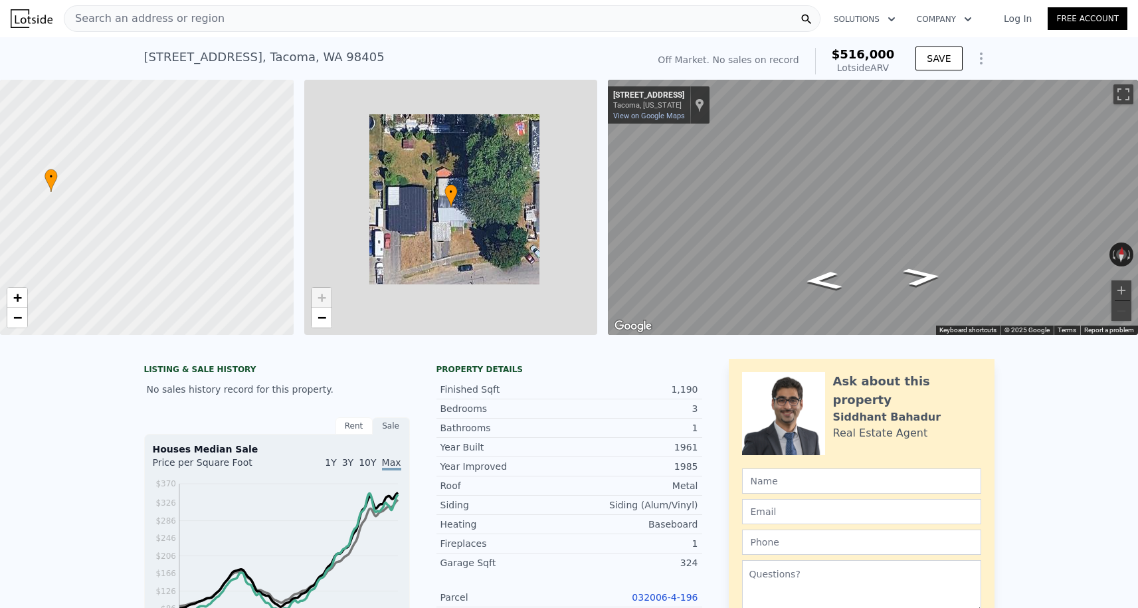
click at [320, 303] on span "+" at bounding box center [321, 297] width 9 height 17
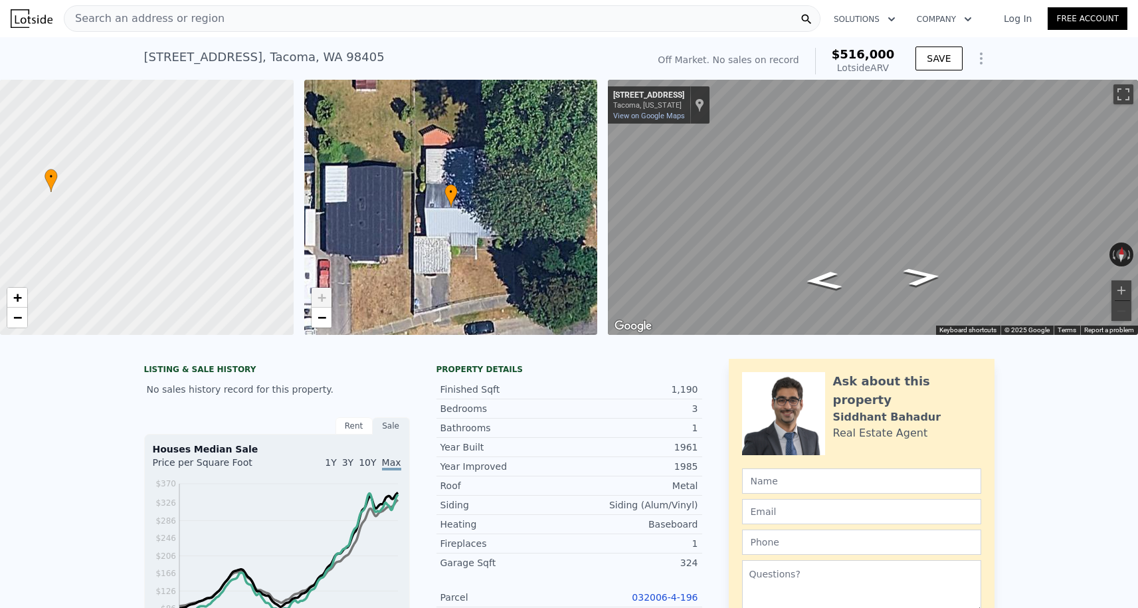
click at [320, 301] on span "+" at bounding box center [321, 297] width 9 height 17
click at [318, 314] on span "−" at bounding box center [321, 317] width 9 height 17
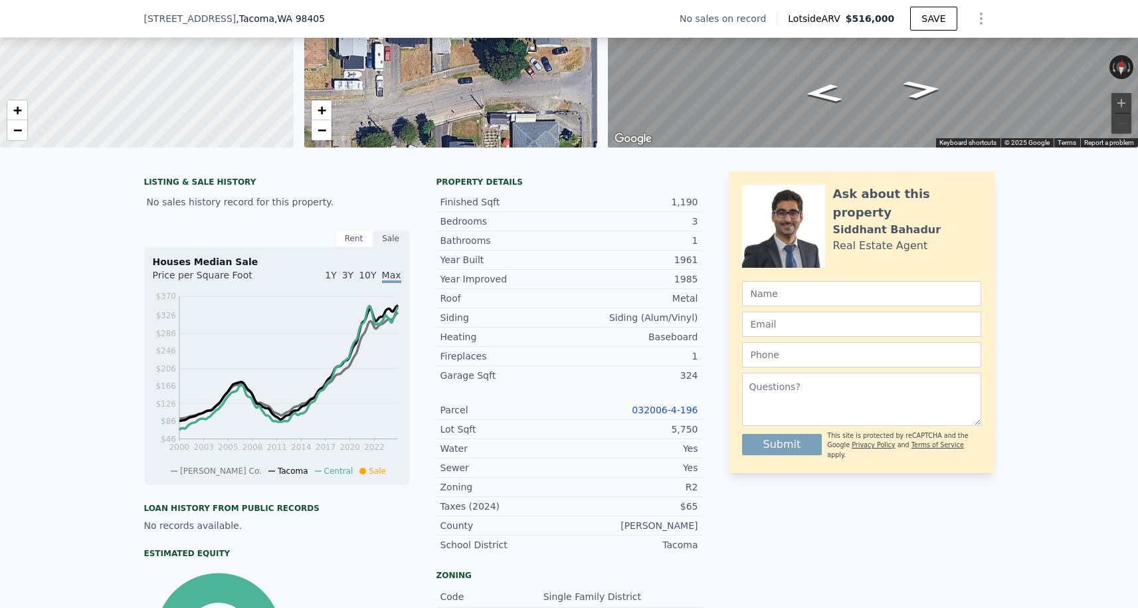
scroll to position [268, 0]
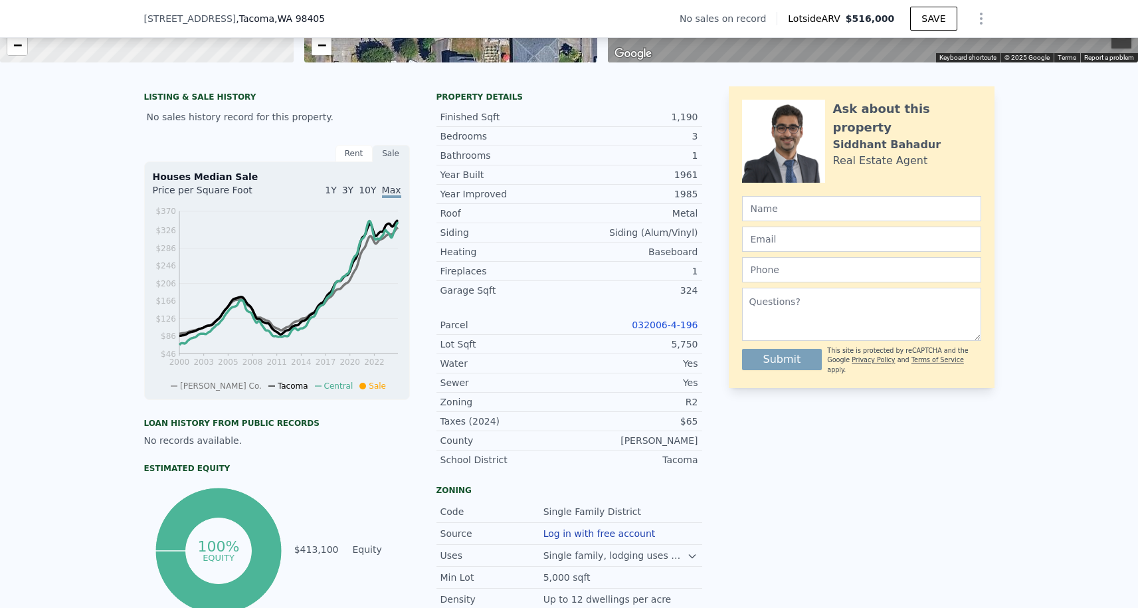
click at [658, 330] on div "032006-4-196" at bounding box center [633, 324] width 129 height 13
click at [658, 324] on link "032006-4-196" at bounding box center [665, 324] width 66 height 11
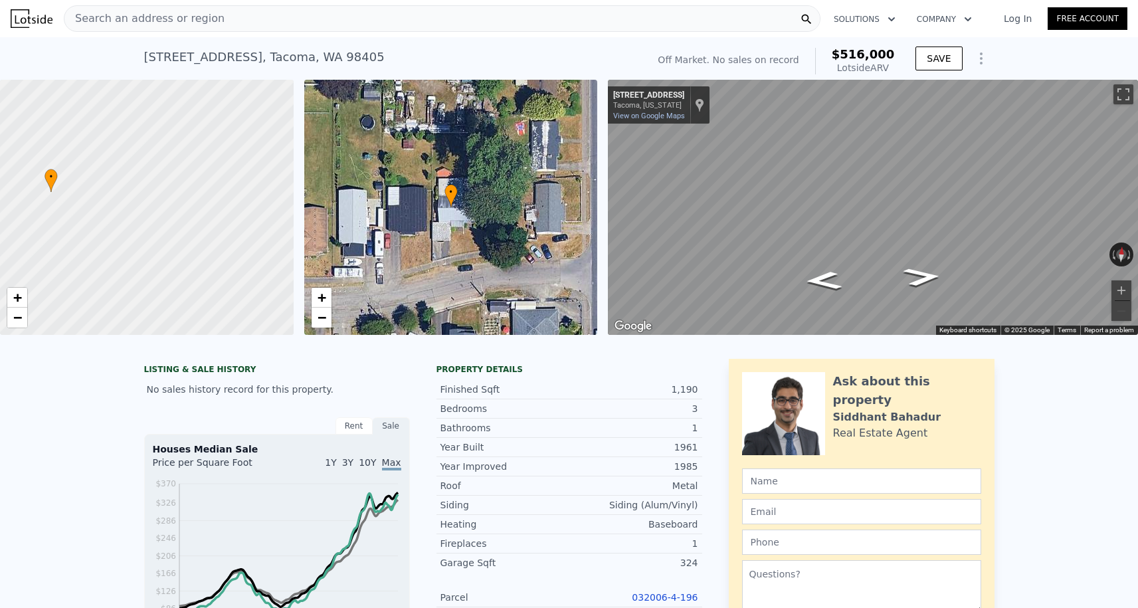
scroll to position [-1, 0]
click at [136, 9] on div "Search an address or region" at bounding box center [144, 18] width 160 height 25
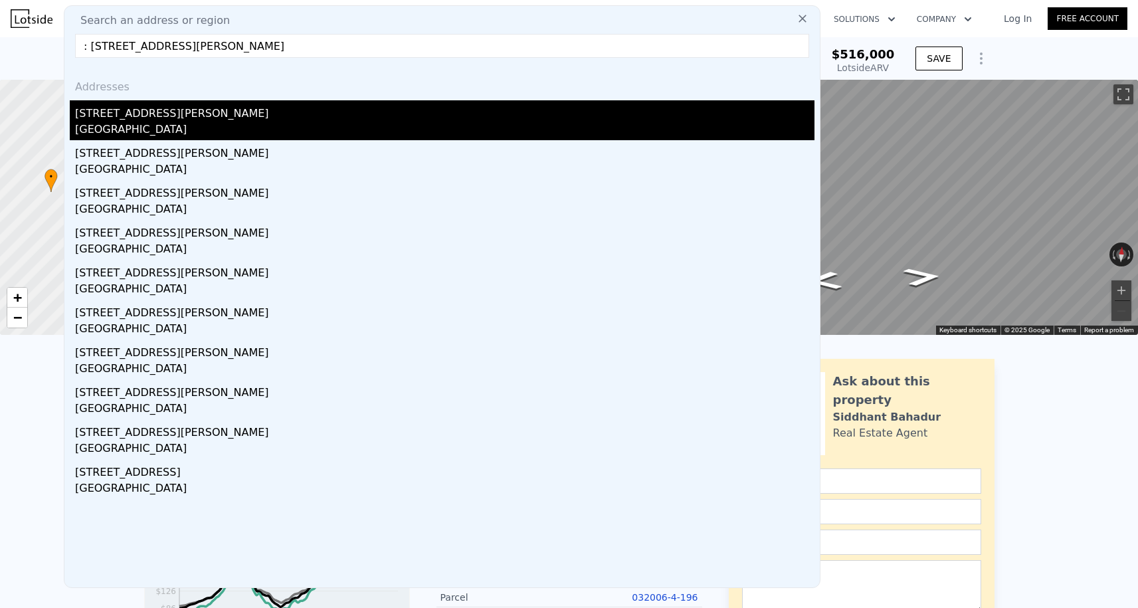
type input ": 841 Tilden Ave, Kent, WA 98030"
click at [137, 124] on div "Kent, WA 98030" at bounding box center [444, 131] width 739 height 19
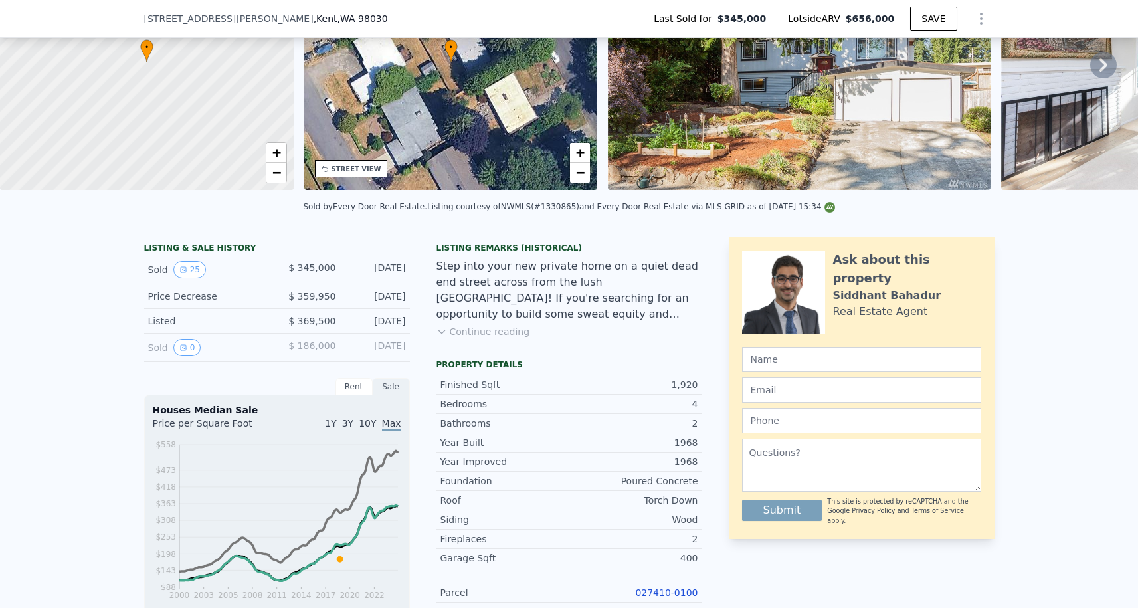
scroll to position [203, 0]
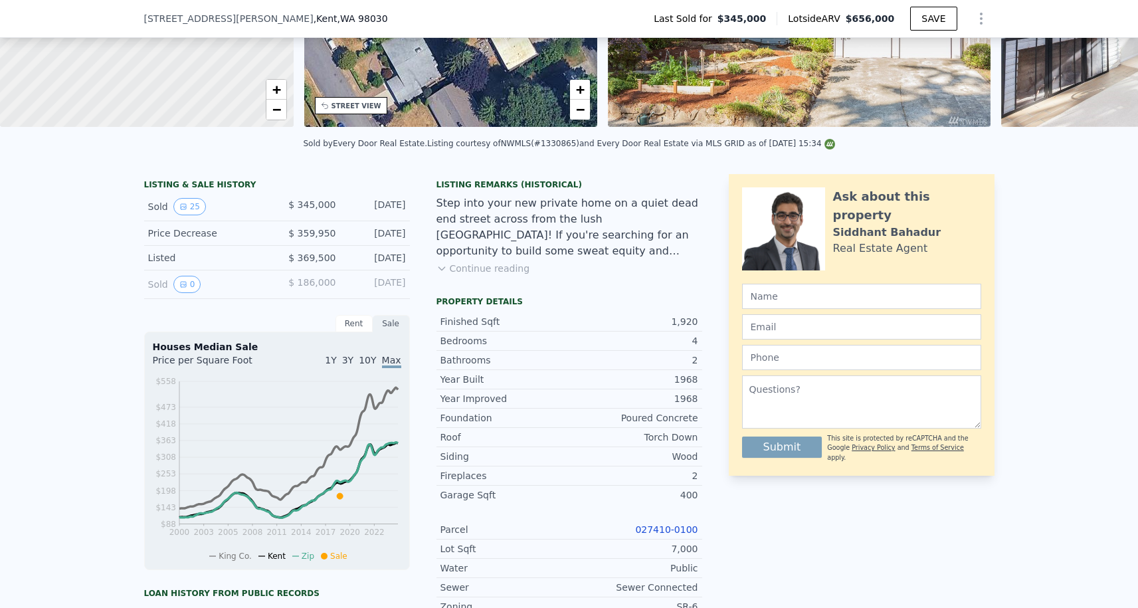
click at [664, 531] on link "027410-0100" at bounding box center [666, 529] width 62 height 11
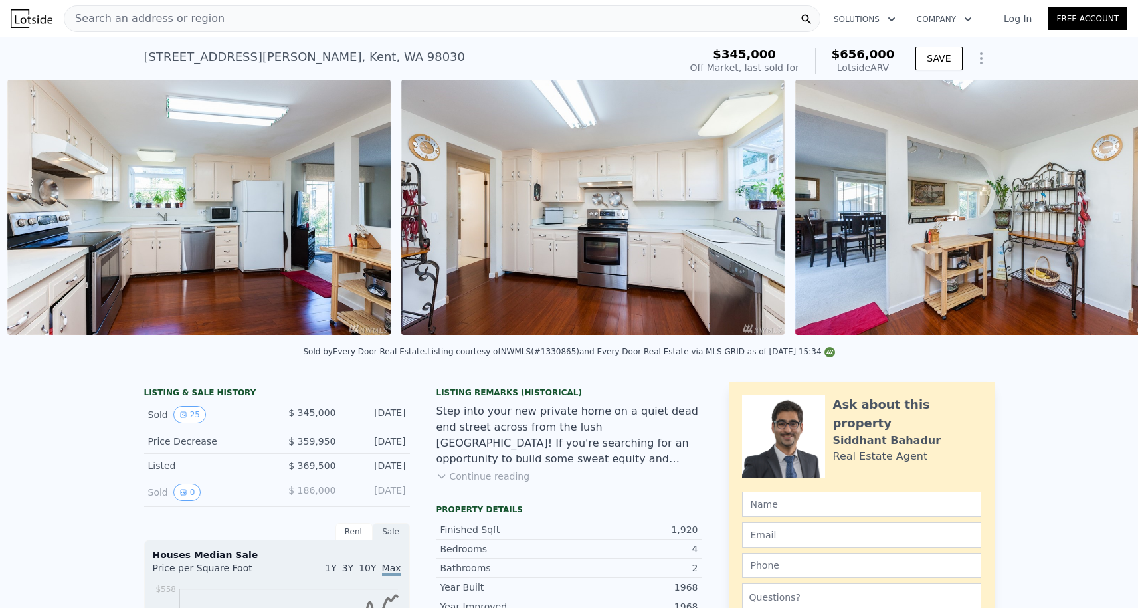
scroll to position [0, 2970]
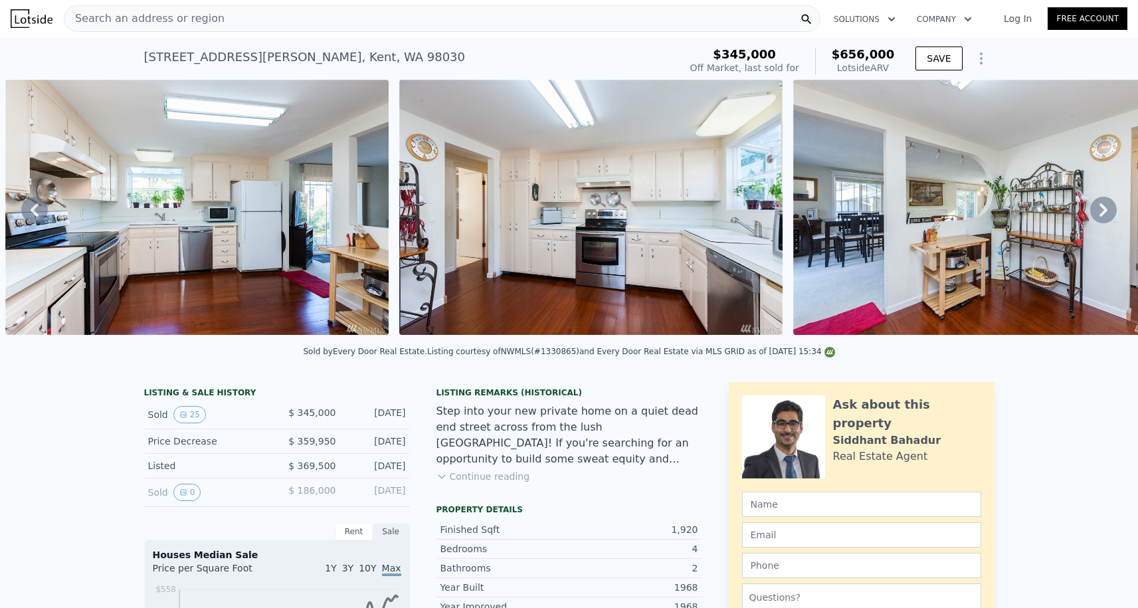
click at [146, 23] on span "Search an address or region" at bounding box center [144, 19] width 160 height 16
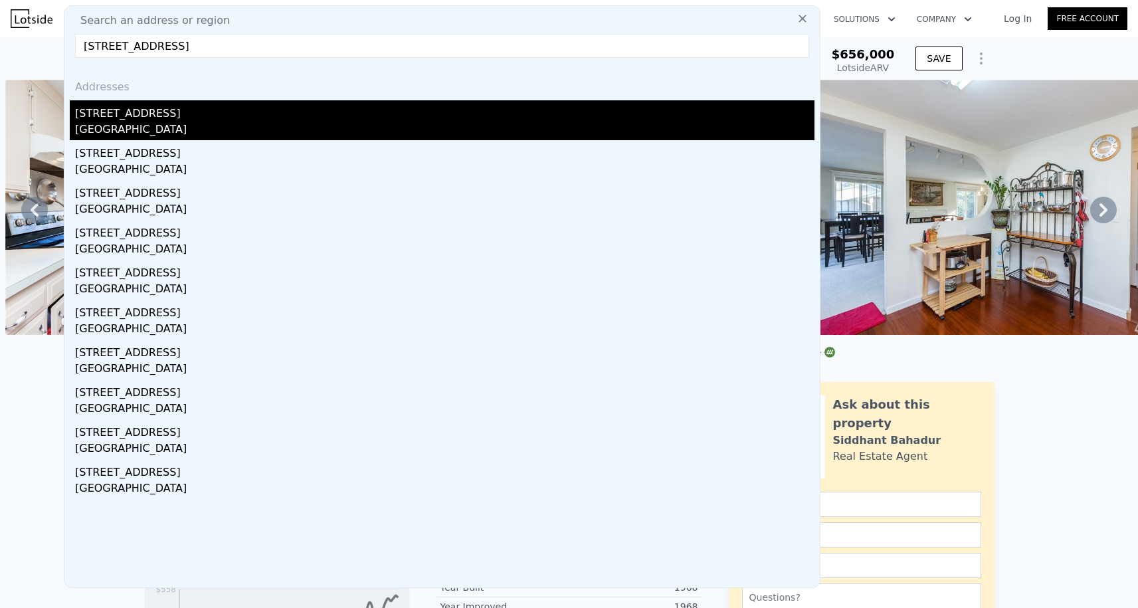
type input "5015 117th Ave SE, Bellevue, WA 98006"
click at [143, 114] on div "5015 117th Ave SE" at bounding box center [444, 110] width 739 height 21
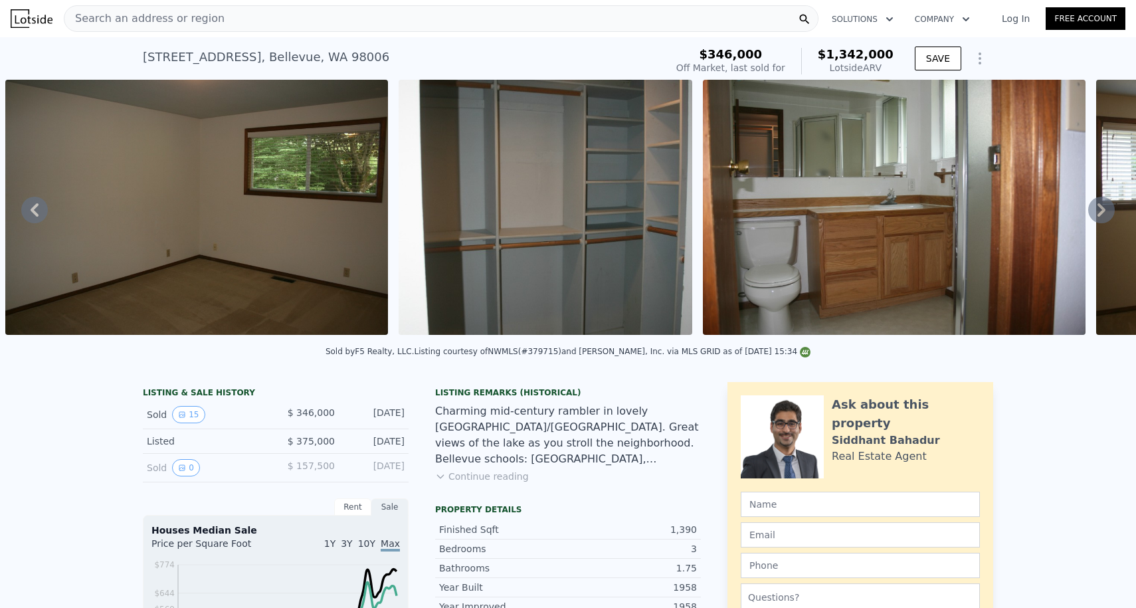
click at [228, 29] on div "Search an address or region" at bounding box center [441, 18] width 755 height 27
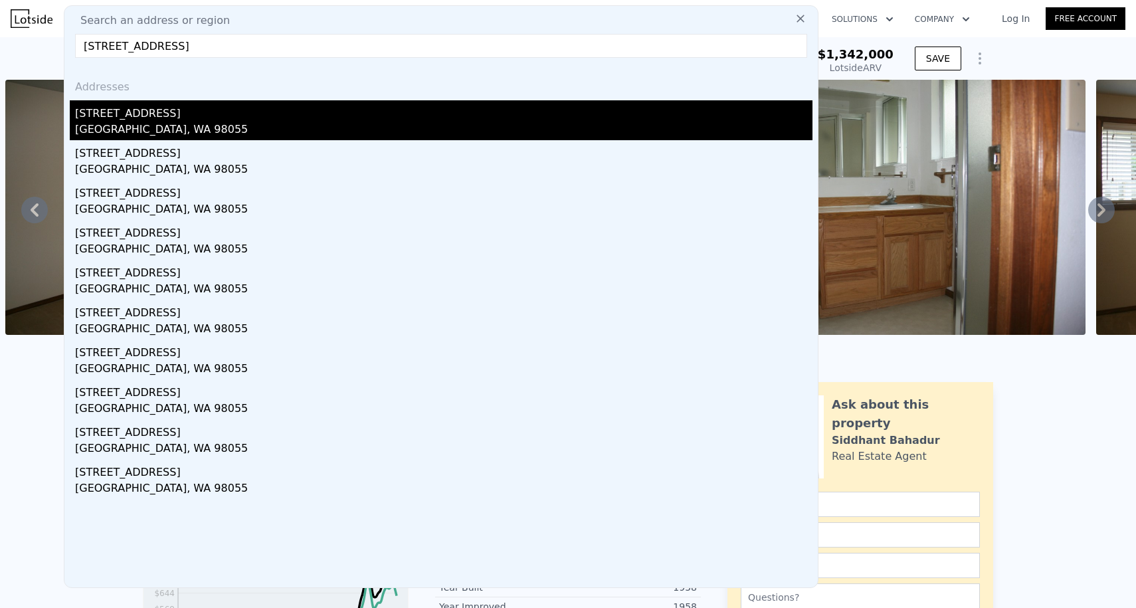
type input "102 Main Avenue S, Renton, WA 98055"
click at [187, 116] on div "102 Main Avenue S" at bounding box center [443, 110] width 737 height 21
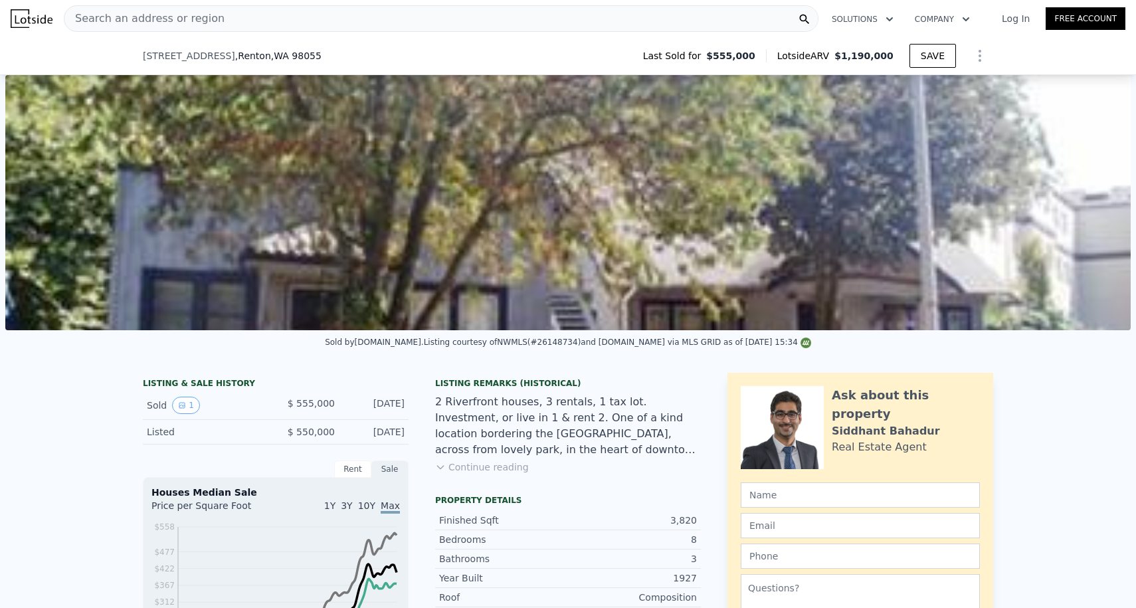
scroll to position [415, 0]
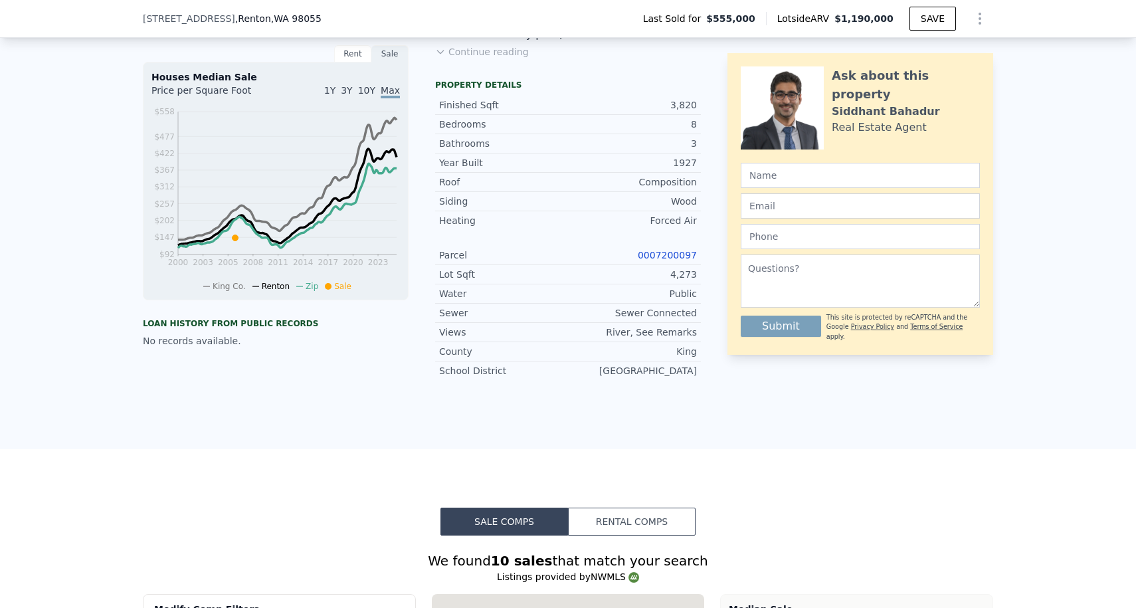
click at [648, 252] on link "0007200097" at bounding box center [667, 255] width 59 height 11
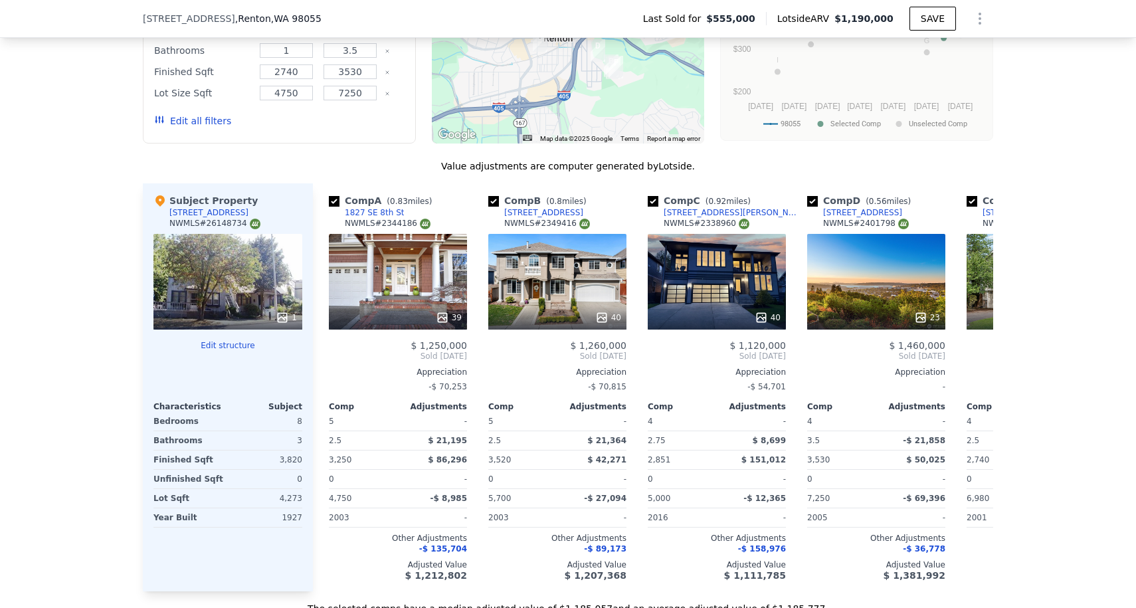
scroll to position [0, 0]
click at [199, 293] on div "1" at bounding box center [227, 282] width 149 height 96
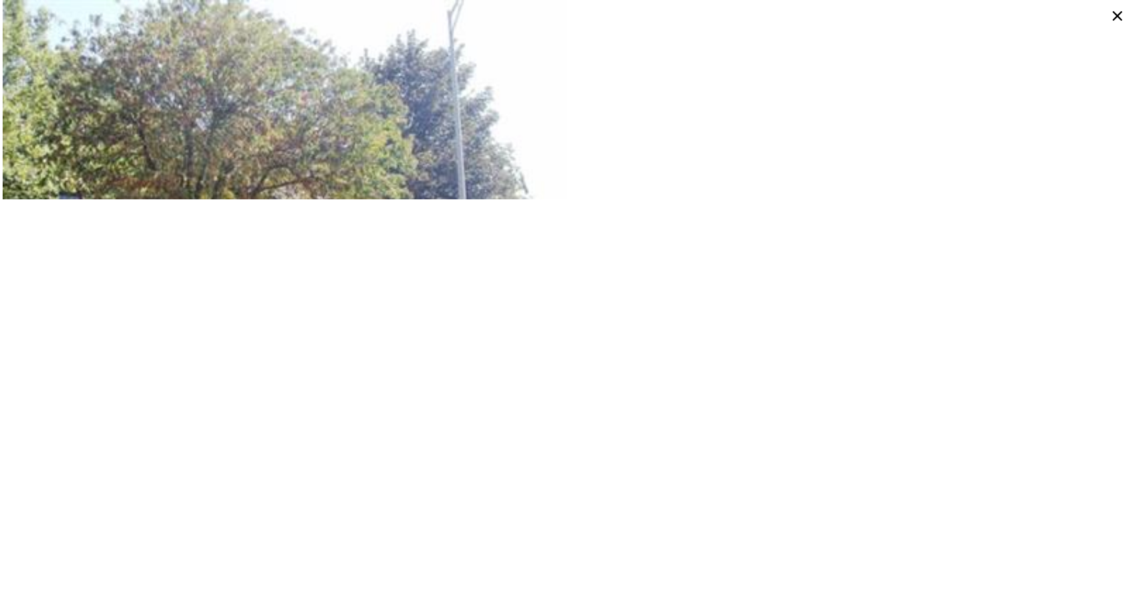
click at [1119, 12] on icon at bounding box center [1117, 15] width 21 height 21
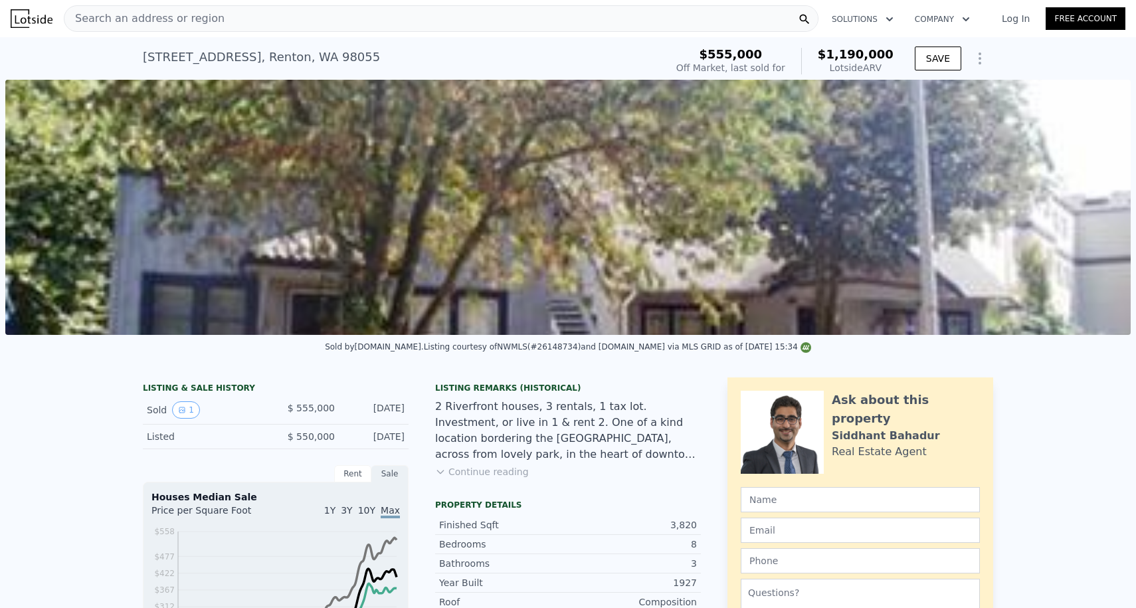
click at [535, 207] on img at bounding box center [567, 207] width 1125 height 255
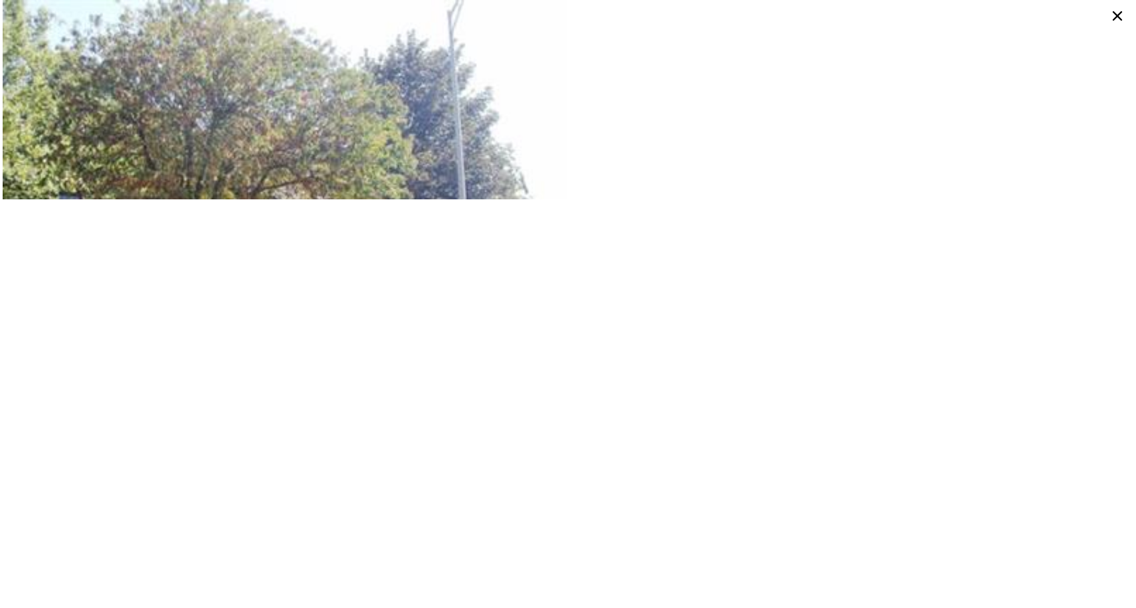
click at [1126, 13] on icon at bounding box center [1117, 15] width 21 height 21
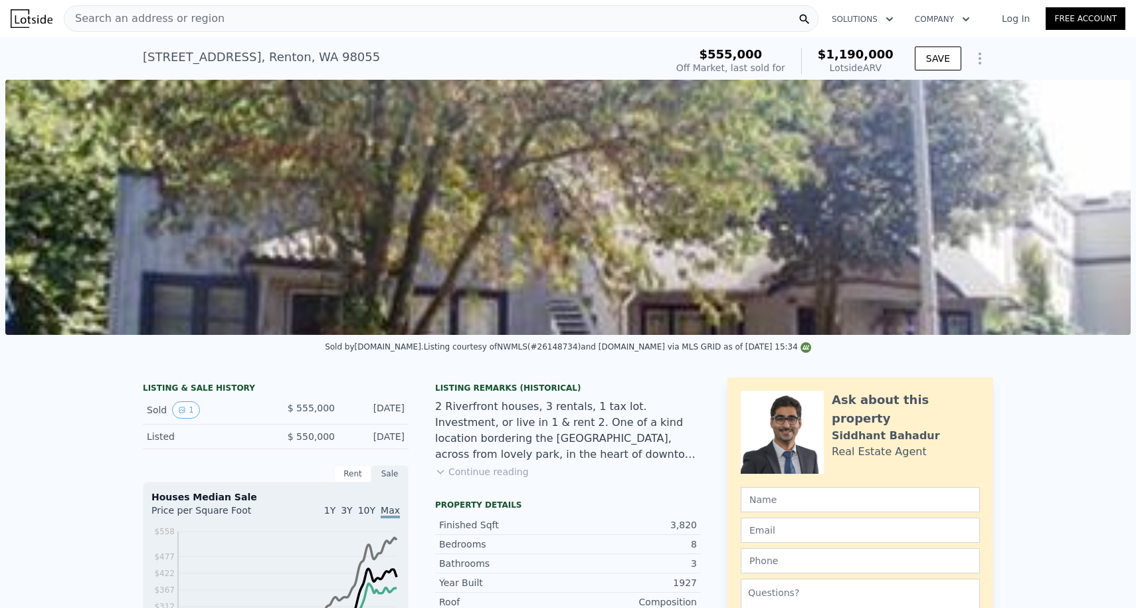
click at [479, 472] on button "Continue reading" at bounding box center [482, 471] width 94 height 13
